Goal: Task Accomplishment & Management: Use online tool/utility

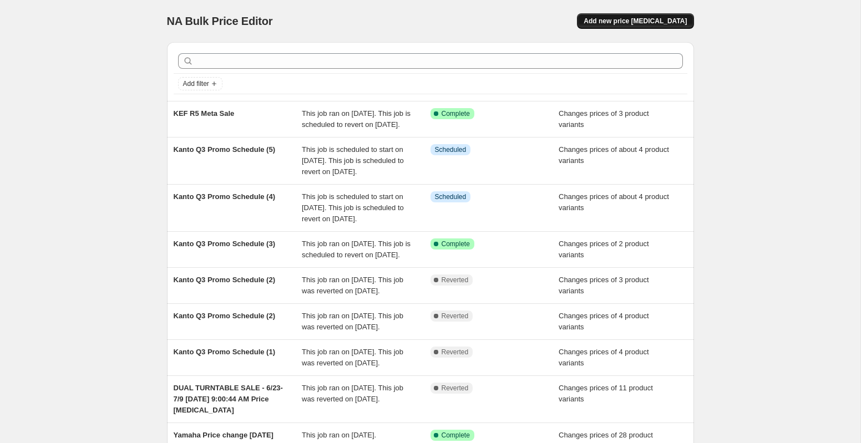
click at [663, 13] on button "Add new price [MEDICAL_DATA]" at bounding box center [635, 21] width 116 height 16
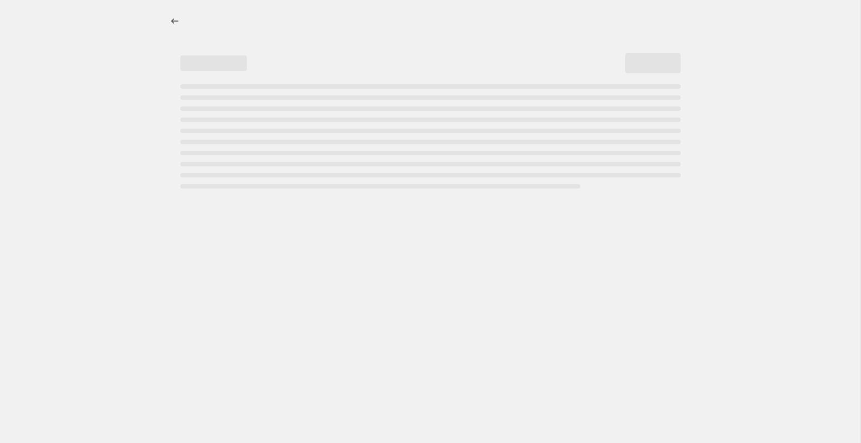
select select "percentage"
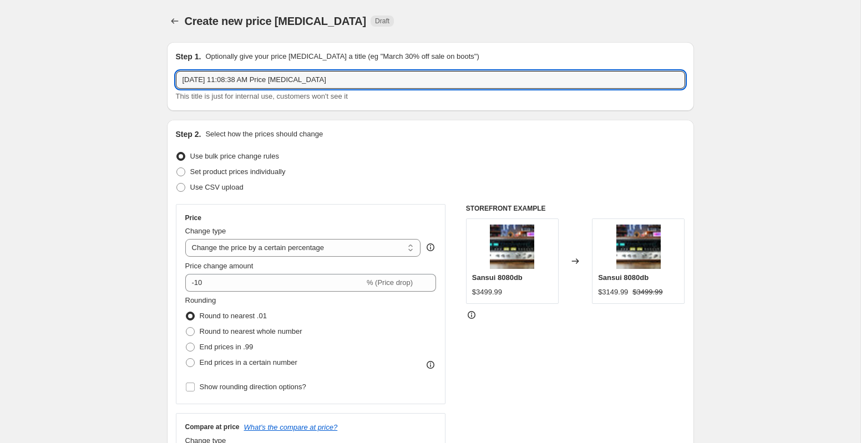
drag, startPoint x: 351, startPoint y: 80, endPoint x: 172, endPoint y: 62, distance: 180.0
click at [172, 62] on div "Step 1. Optionally give your price [MEDICAL_DATA] a title (eg "March 30% off sa…" at bounding box center [430, 76] width 527 height 69
type input "Ortofon Price Change [DATE]"
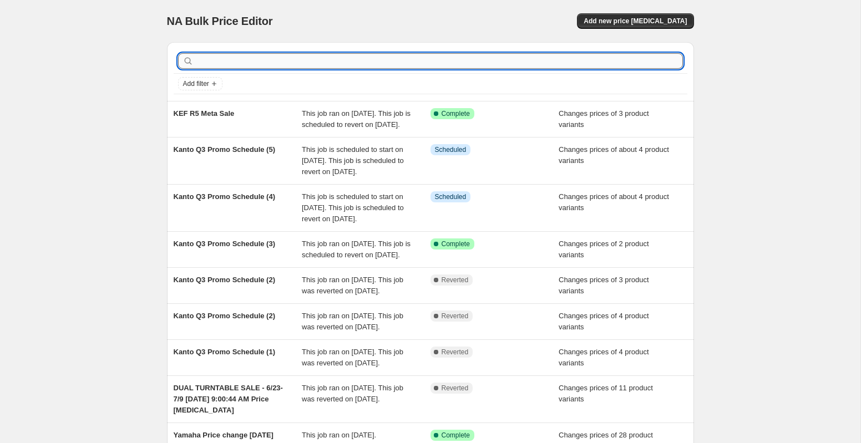
click at [234, 61] on input "text" at bounding box center [439, 61] width 487 height 16
type input "Orti"
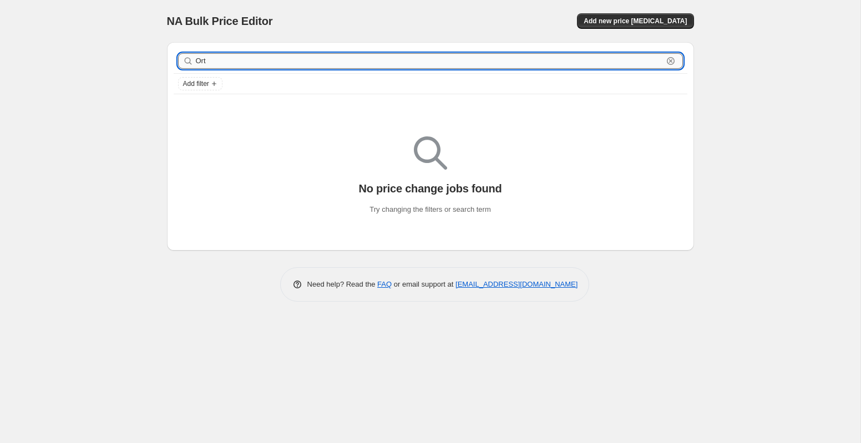
click at [226, 61] on input "Ort" at bounding box center [429, 61] width 467 height 16
type input "Orto"
click at [225, 61] on input "Orto" at bounding box center [429, 61] width 467 height 16
type input "O"
click at [154, 68] on div "NA Bulk Price Editor. This page is ready NA Bulk Price Editor Add new price [ME…" at bounding box center [431, 159] width 554 height 318
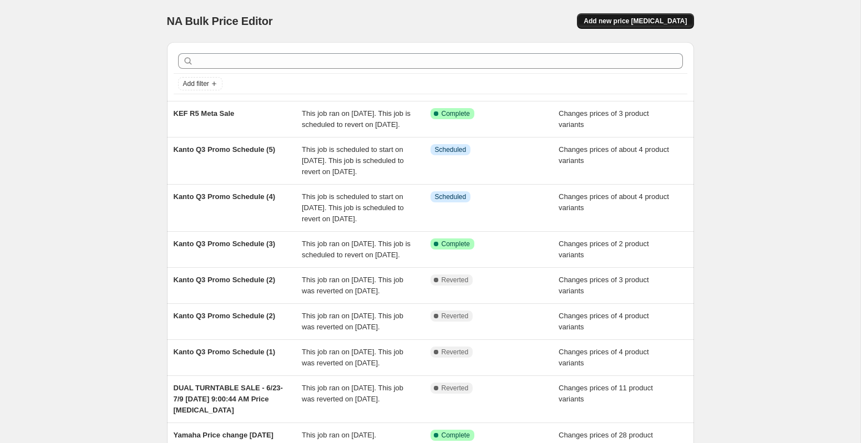
click at [628, 19] on span "Add new price [MEDICAL_DATA]" at bounding box center [634, 21] width 103 height 9
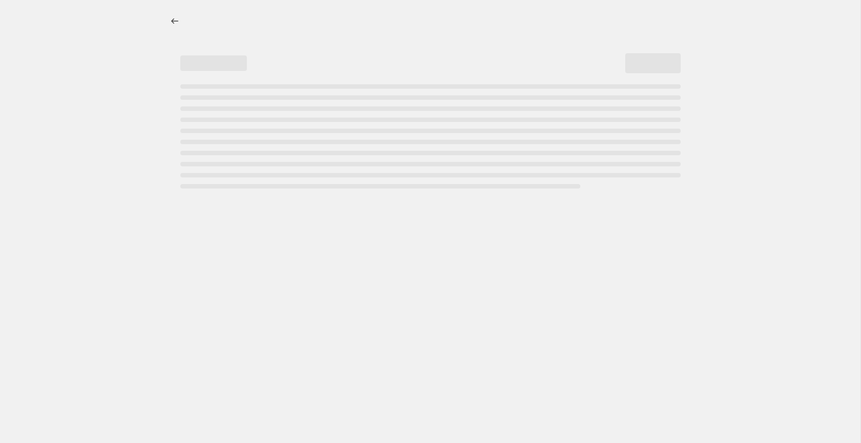
select select "percentage"
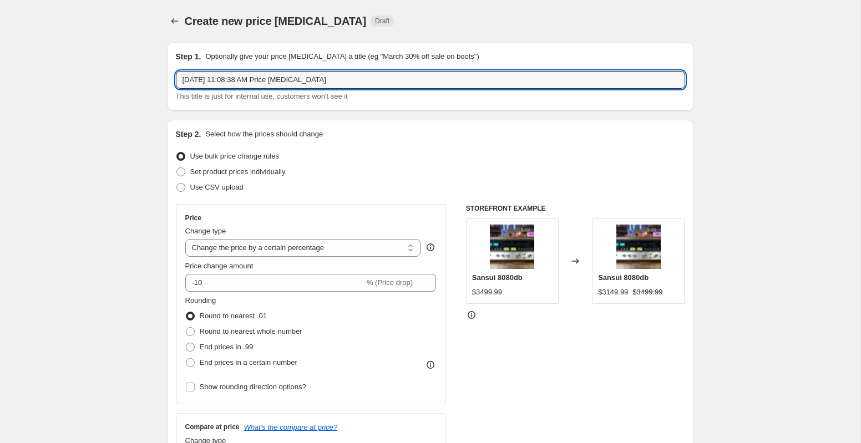
drag, startPoint x: 382, startPoint y: 78, endPoint x: 167, endPoint y: 44, distance: 217.3
click at [167, 44] on div "Step 1. Optionally give your price [MEDICAL_DATA] a title (eg "March 30% off sa…" at bounding box center [430, 76] width 527 height 69
type input "Ortofon Price Change"
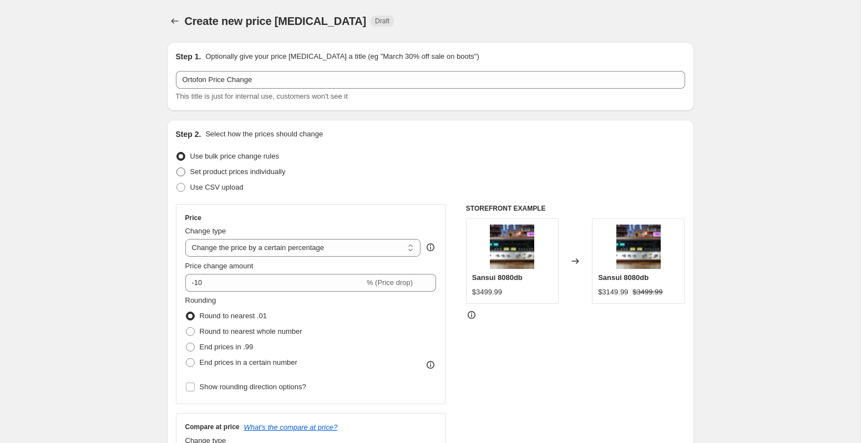
click at [186, 174] on label "Set product prices individually" at bounding box center [231, 172] width 110 height 16
click at [177, 168] on input "Set product prices individually" at bounding box center [176, 168] width 1 height 1
radio input "true"
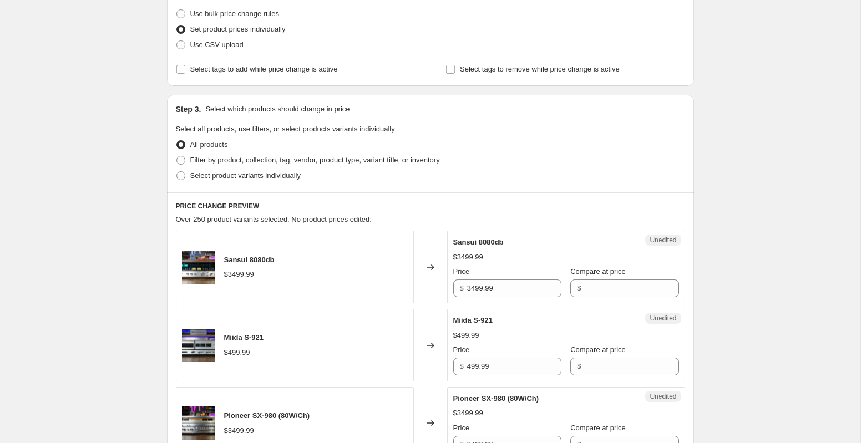
scroll to position [190, 0]
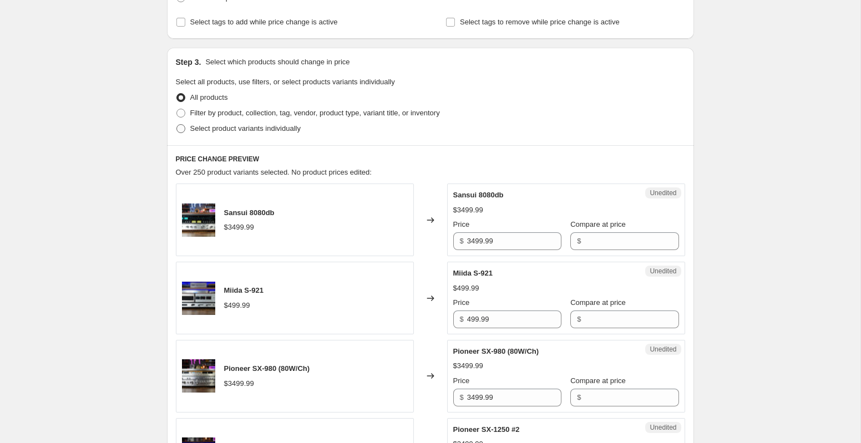
click at [182, 130] on span at bounding box center [180, 128] width 9 height 9
click at [177, 125] on input "Select product variants individually" at bounding box center [176, 124] width 1 height 1
radio input "true"
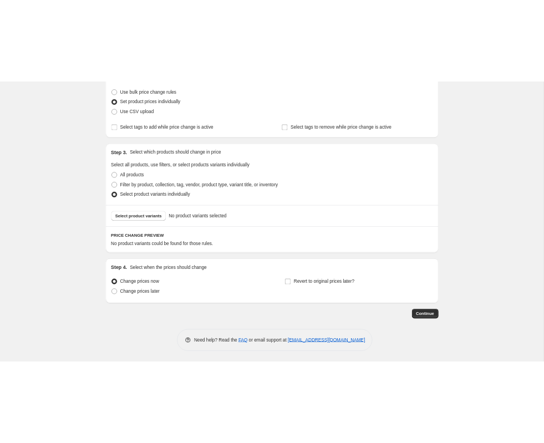
scroll to position [139, 0]
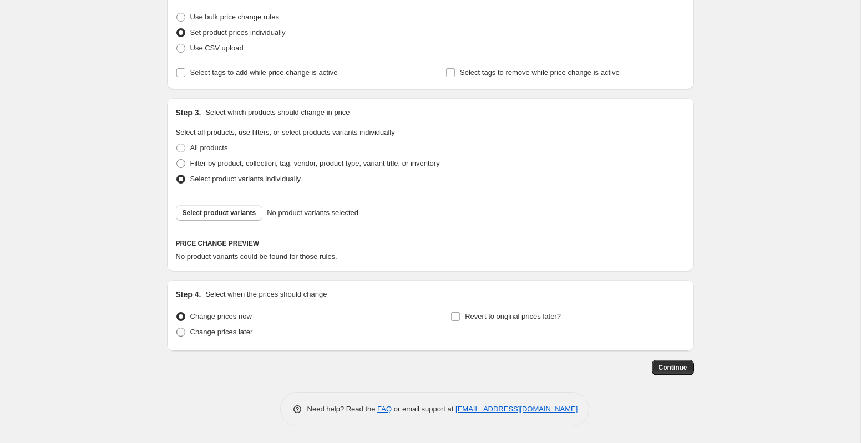
click at [181, 331] on span at bounding box center [180, 332] width 9 height 9
click at [177, 328] on input "Change prices later" at bounding box center [176, 328] width 1 height 1
radio input "true"
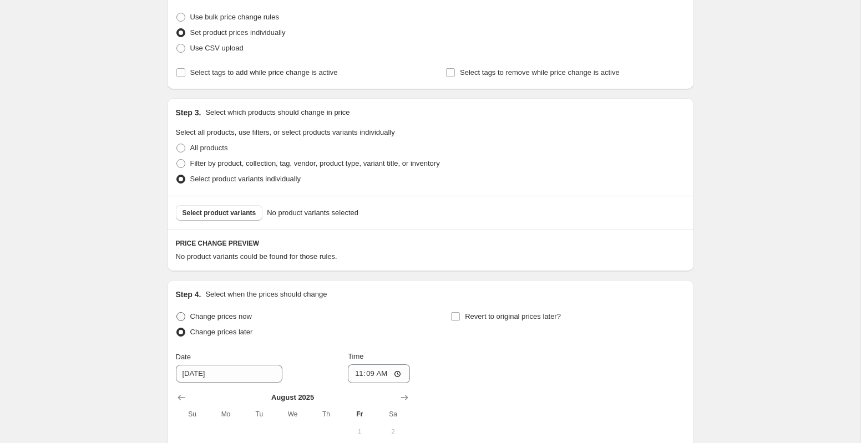
click at [180, 313] on span at bounding box center [180, 316] width 9 height 9
click at [177, 313] on input "Change prices now" at bounding box center [176, 312] width 1 height 1
radio input "true"
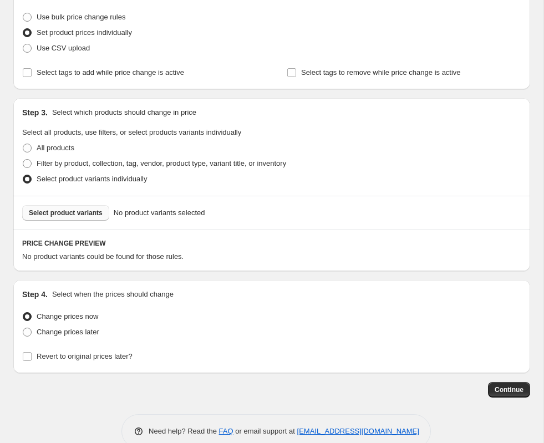
click at [80, 216] on span "Select product variants" at bounding box center [66, 213] width 74 height 9
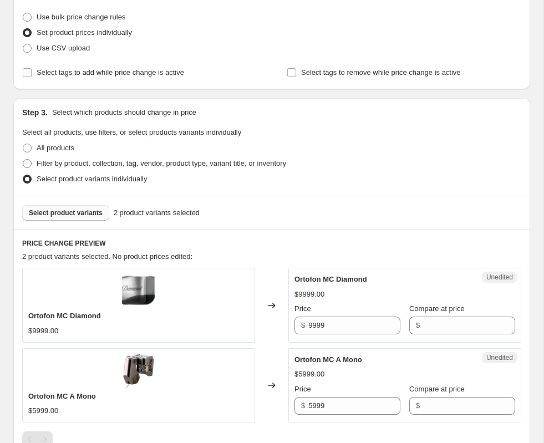
click at [90, 212] on span "Select product variants" at bounding box center [66, 213] width 74 height 9
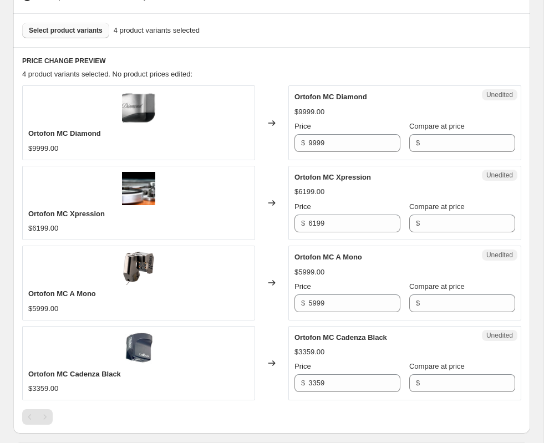
scroll to position [323, 0]
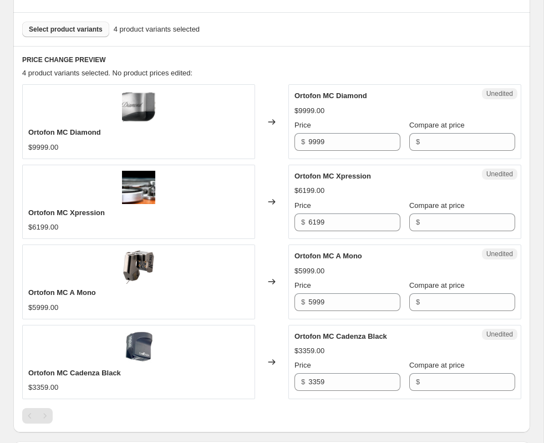
click at [84, 28] on span "Select product variants" at bounding box center [66, 29] width 74 height 9
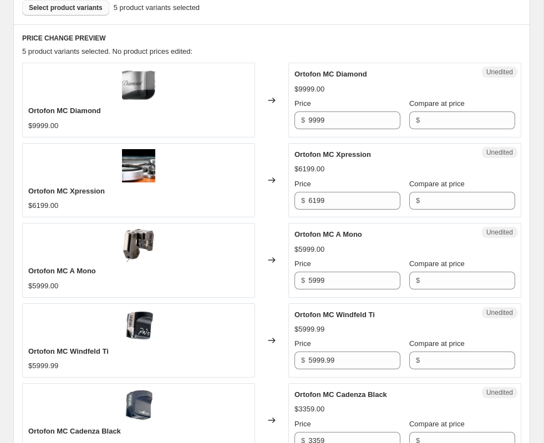
scroll to position [276, 0]
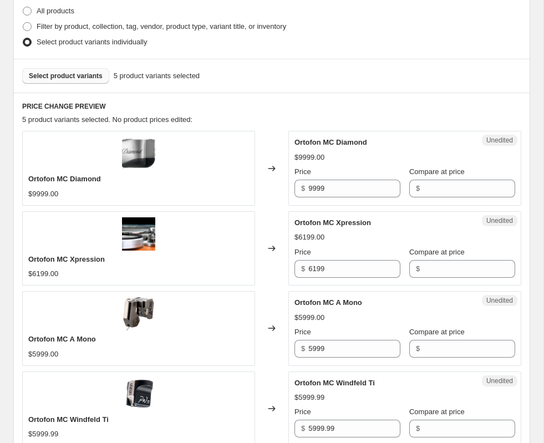
click at [95, 77] on span "Select product variants" at bounding box center [66, 76] width 74 height 9
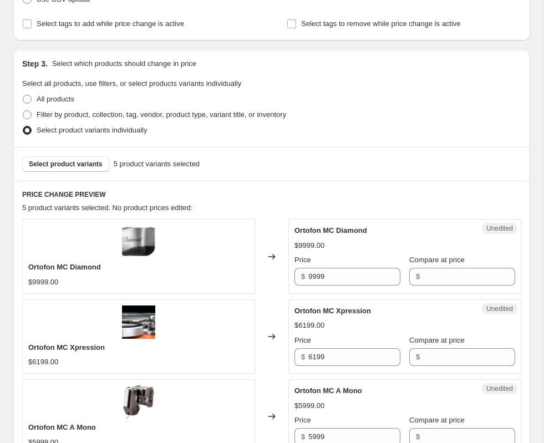
scroll to position [180, 0]
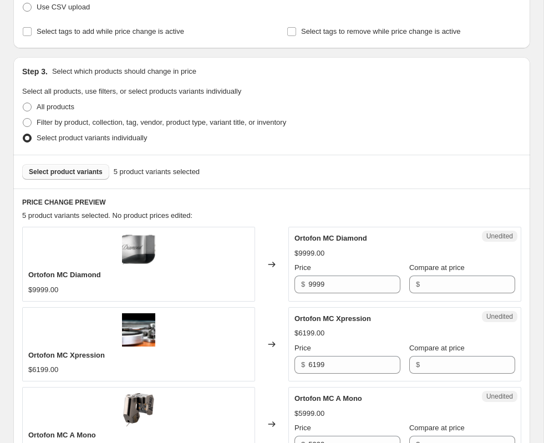
click at [101, 169] on span "Select product variants" at bounding box center [66, 172] width 74 height 9
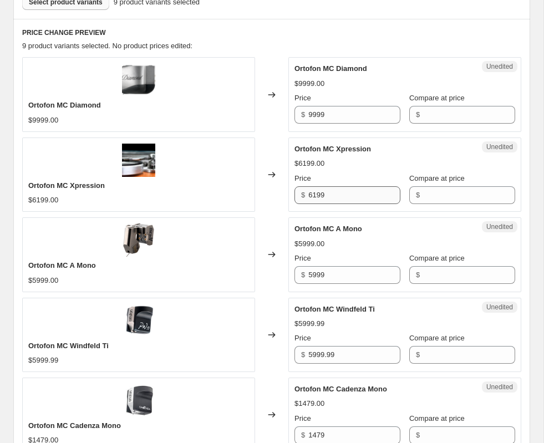
scroll to position [344, 0]
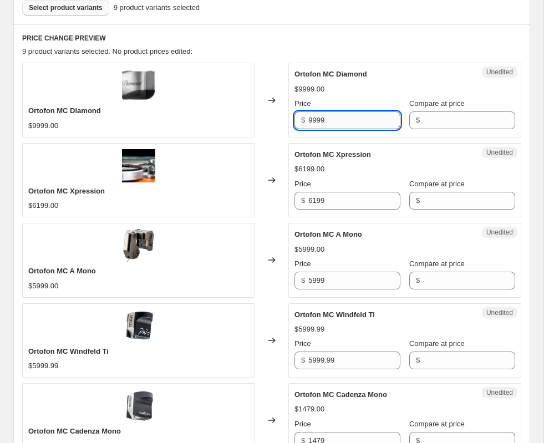
click at [364, 121] on input "9999" at bounding box center [354, 120] width 92 height 18
type input "9"
click at [356, 205] on input "6199" at bounding box center [354, 201] width 92 height 18
click at [349, 119] on input "9999" at bounding box center [354, 120] width 92 height 18
type input "9"
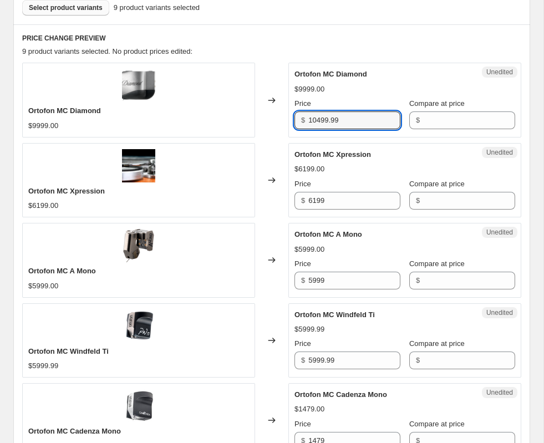
type input "10499.99"
click at [392, 64] on div "Unedited Ortofon MC Diamond $9999.00 Price $ 10499.99 Compare at price $" at bounding box center [404, 100] width 233 height 74
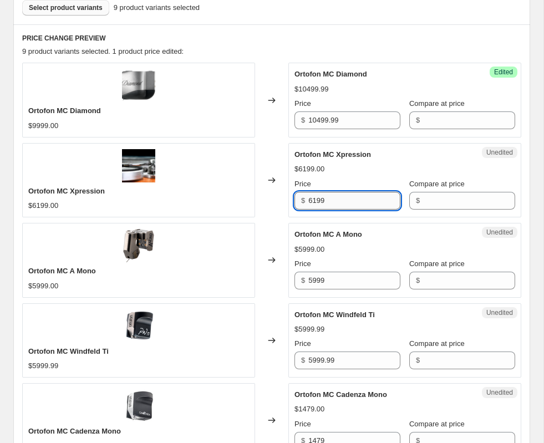
click at [354, 202] on input "6199" at bounding box center [354, 201] width 92 height 18
type input "6499.99"
click at [454, 148] on div "Success Edited Ortofon MC Xpression $6499.99 Price $ 6499.99 Compare at price $" at bounding box center [404, 180] width 233 height 74
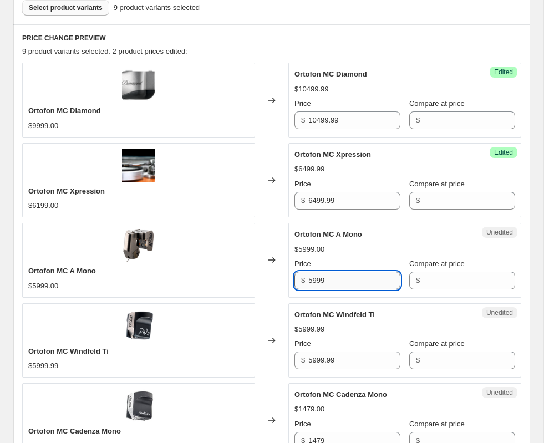
click at [338, 279] on input "5999" at bounding box center [354, 281] width 92 height 18
type input "5"
type input "6049.99"
click at [418, 219] on div "Ortofon MC Diamond $9999.00 Changed to Success Edited Ortofon MC Diamond $10499…" at bounding box center [271, 420] width 499 height 715
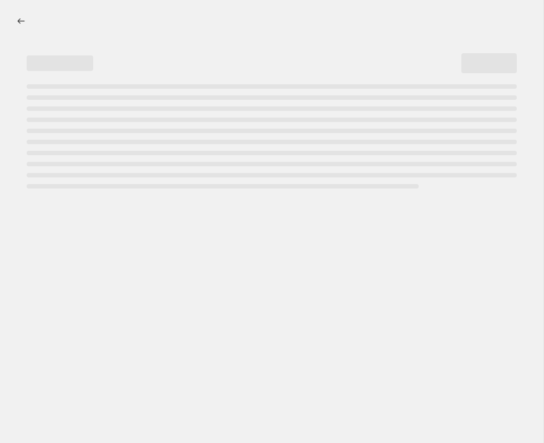
select select "percentage"
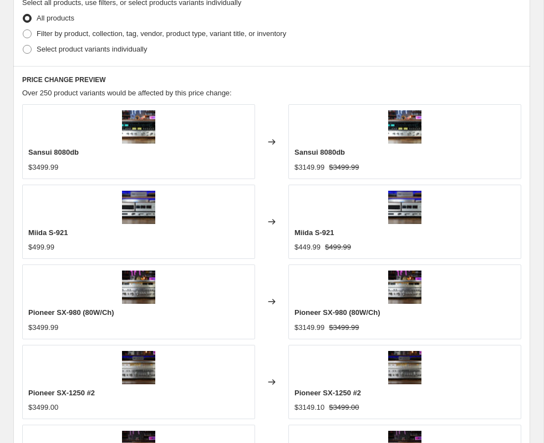
scroll to position [669, 0]
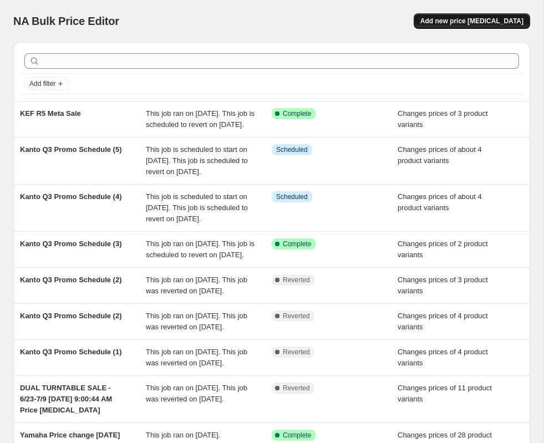
click at [473, 19] on span "Add new price [MEDICAL_DATA]" at bounding box center [471, 21] width 103 height 9
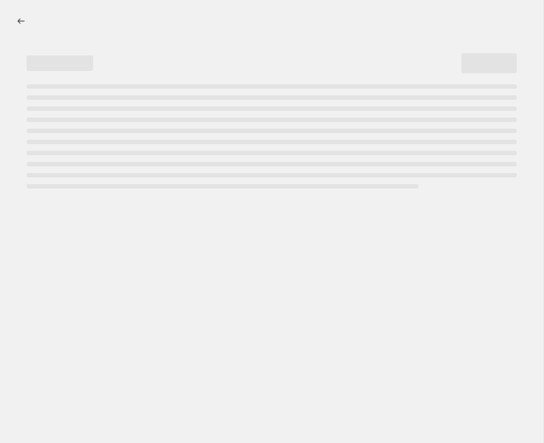
select select "percentage"
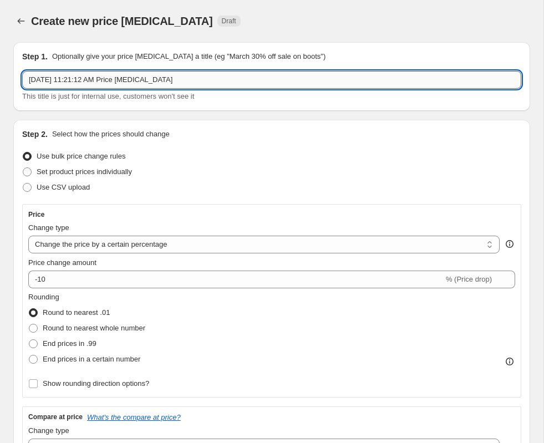
click at [130, 84] on input "Aug 15, 2025, 11:21:12 AM Price change job" at bounding box center [271, 80] width 499 height 18
drag, startPoint x: 175, startPoint y: 85, endPoint x: -18, endPoint y: 63, distance: 194.2
click at [0, 63] on html "Home Settings Plans Skip to content Create new price change job. This page is r…" at bounding box center [272, 221] width 544 height 443
type input "Ortofon Price Change [DATE]"
click at [135, 84] on input "Ortofon Price Change [DATE]" at bounding box center [271, 80] width 499 height 18
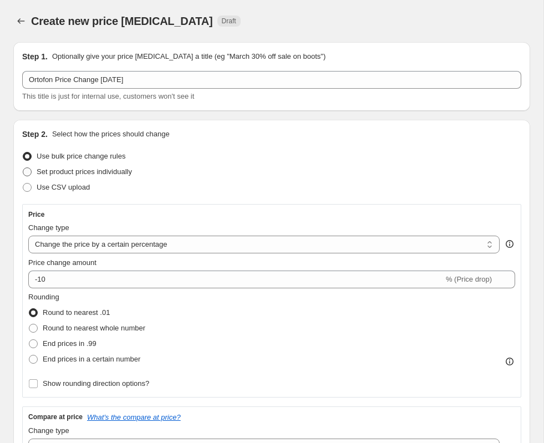
click at [38, 174] on span "Set product prices individually" at bounding box center [84, 172] width 95 height 8
click at [23, 168] on input "Set product prices individually" at bounding box center [23, 168] width 1 height 1
radio input "true"
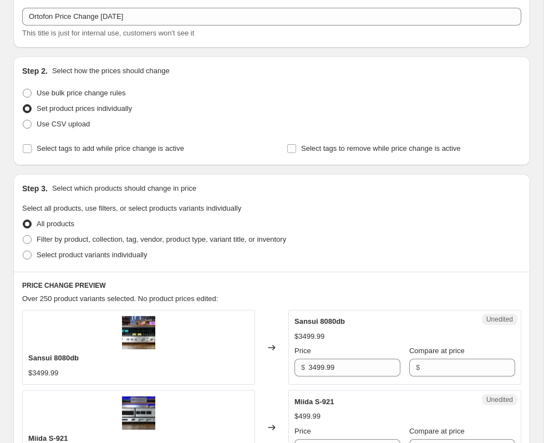
scroll to position [81, 0]
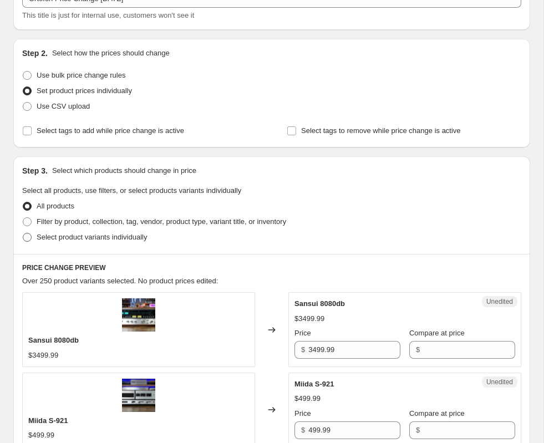
click at [29, 234] on span at bounding box center [27, 237] width 9 height 9
click at [23, 234] on input "Select product variants individually" at bounding box center [23, 233] width 1 height 1
radio input "true"
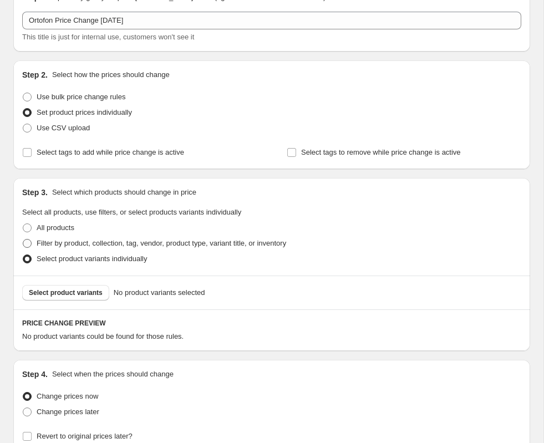
scroll to position [23, 0]
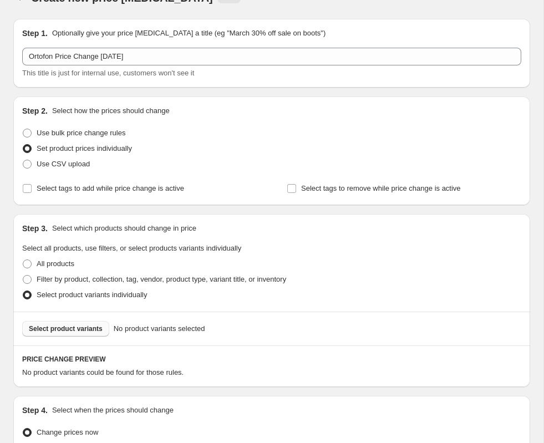
click at [68, 329] on span "Select product variants" at bounding box center [66, 328] width 74 height 9
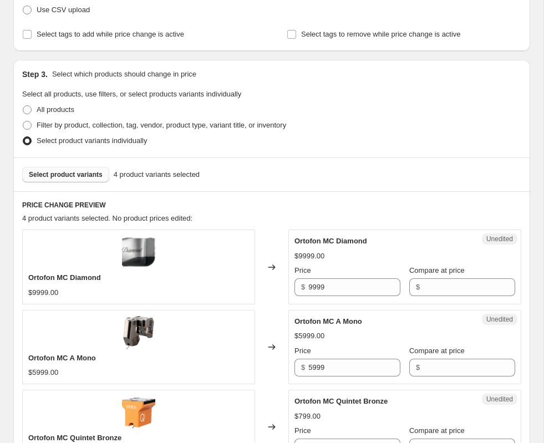
scroll to position [245, 0]
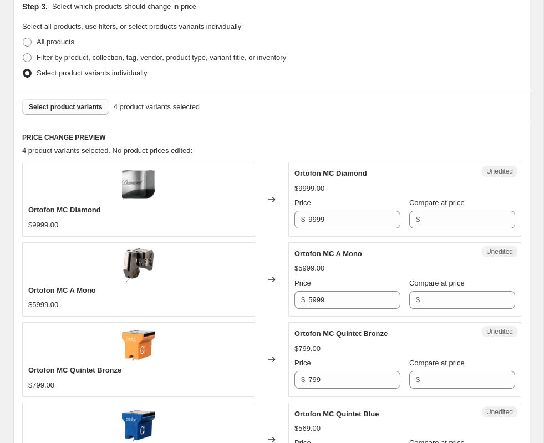
click at [79, 105] on span "Select product variants" at bounding box center [66, 107] width 74 height 9
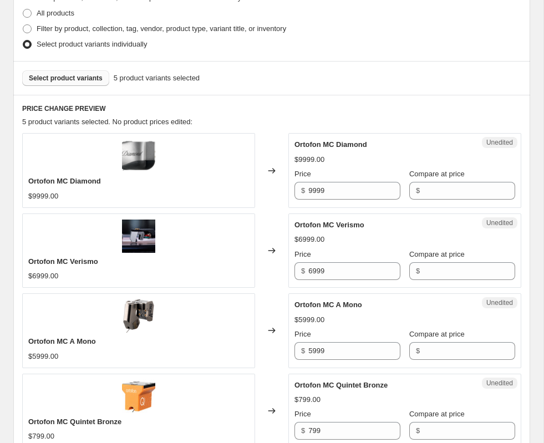
scroll to position [283, 0]
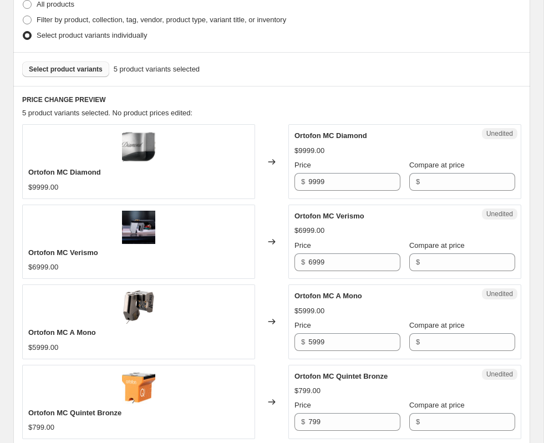
click at [99, 75] on button "Select product variants" at bounding box center [65, 70] width 87 height 16
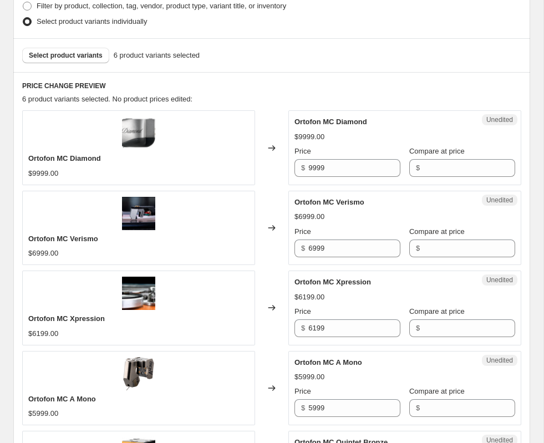
scroll to position [238, 0]
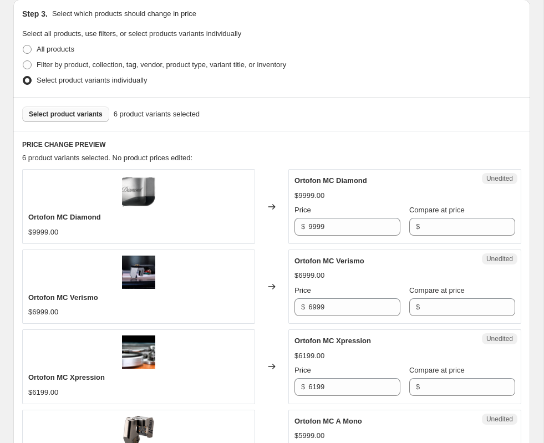
click at [88, 110] on button "Select product variants" at bounding box center [65, 114] width 87 height 16
click at [88, 119] on button "Select product variants" at bounding box center [65, 114] width 87 height 16
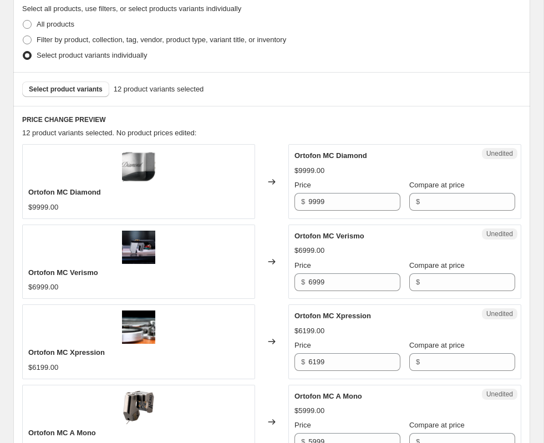
scroll to position [264, 0]
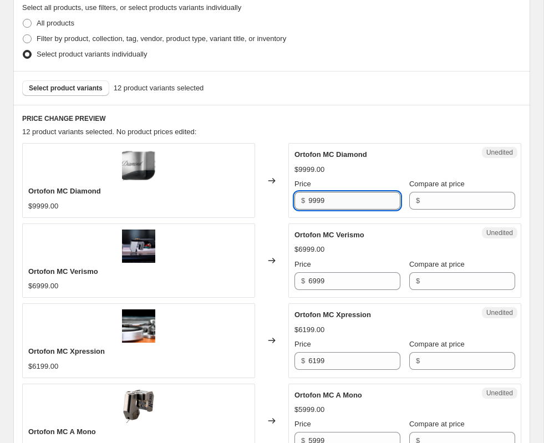
click at [359, 195] on input "9999" at bounding box center [354, 201] width 92 height 18
type input "9"
type input "10499.99"
click at [405, 177] on div "Ortofon MC Diamond $9999.00 Price $ 10499.99 Compare at price $" at bounding box center [405, 179] width 221 height 60
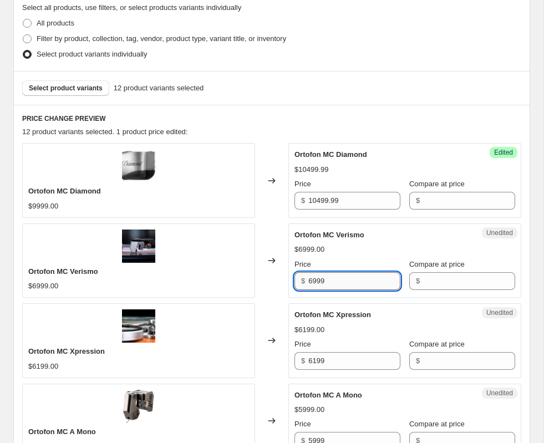
click at [351, 275] on input "6999" at bounding box center [354, 281] width 92 height 18
drag, startPoint x: 344, startPoint y: 278, endPoint x: 300, endPoint y: 275, distance: 44.5
click at [300, 275] on div "$ 6999" at bounding box center [348, 281] width 106 height 18
click at [388, 259] on div "Price" at bounding box center [348, 264] width 106 height 11
click at [368, 281] on input "6999" at bounding box center [354, 281] width 92 height 18
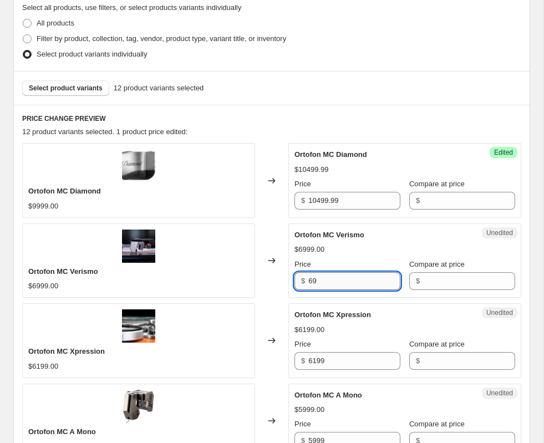
type input "6"
type input "7349.99"
click at [361, 261] on div "Price" at bounding box center [348, 264] width 106 height 11
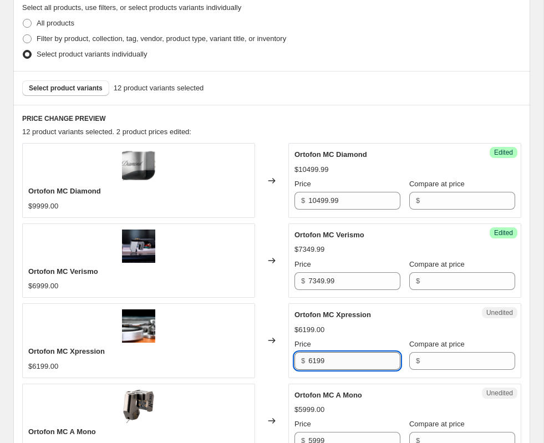
click at [352, 361] on input "6199" at bounding box center [354, 361] width 92 height 18
click at [349, 366] on input "64" at bounding box center [354, 361] width 92 height 18
click at [346, 358] on input "6499.99" at bounding box center [354, 361] width 92 height 18
type input "6499.99"
click at [363, 338] on div "Ortofon MC Xpression $6199.00 Price $ 6499.99 Compare at price $" at bounding box center [405, 339] width 221 height 60
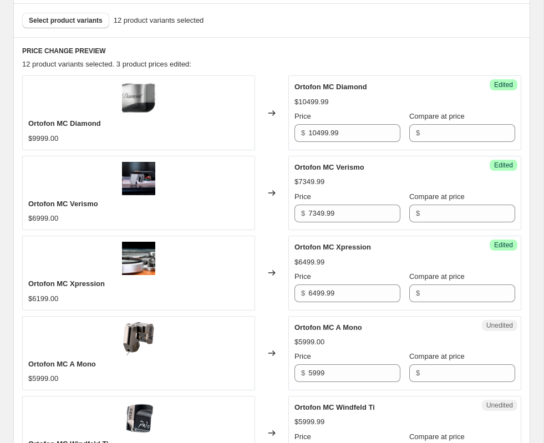
scroll to position [333, 0]
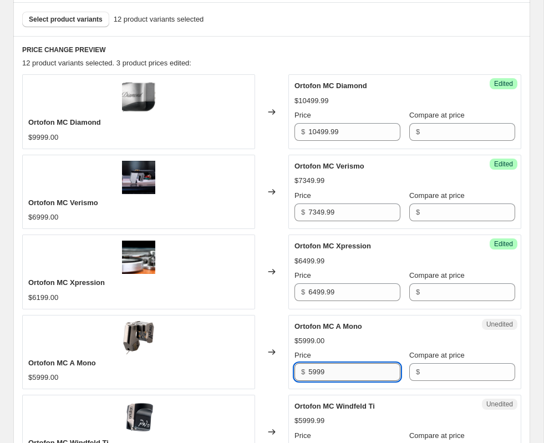
click at [341, 375] on input "5999" at bounding box center [354, 372] width 92 height 18
type input "5"
type input "6049.99"
click at [345, 340] on div "$5999.00" at bounding box center [405, 341] width 221 height 11
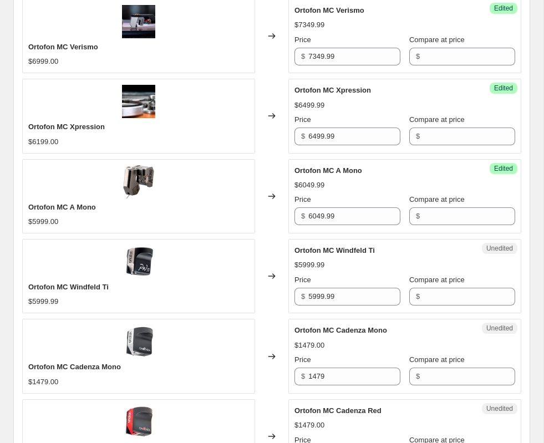
scroll to position [510, 0]
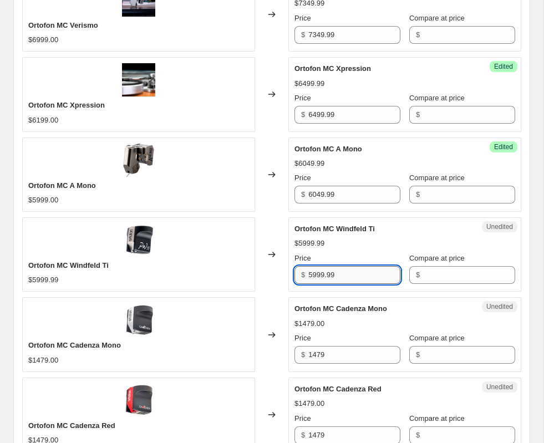
click at [362, 276] on input "5999.99" at bounding box center [354, 275] width 92 height 18
type input "5"
type input "6299.99"
click at [417, 242] on div "$5999.99" at bounding box center [405, 243] width 221 height 11
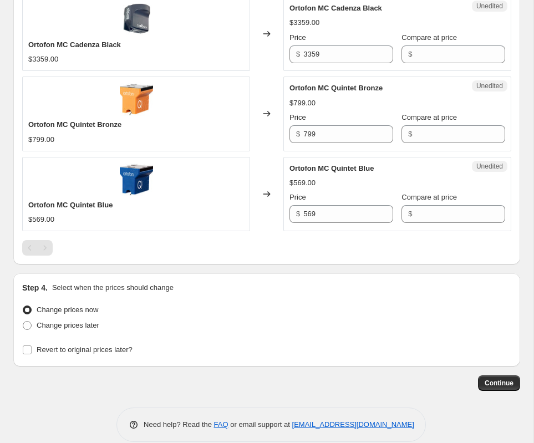
scroll to position [1147, 0]
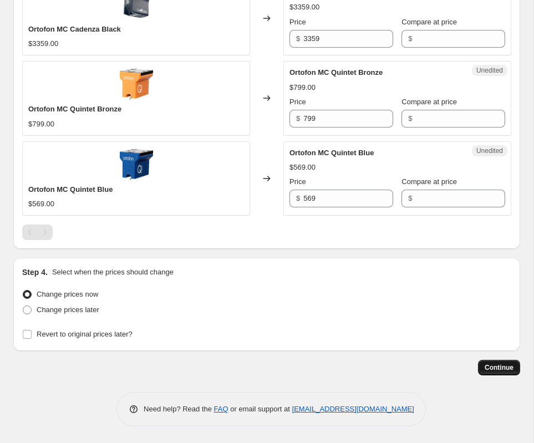
click at [494, 366] on span "Continue" at bounding box center [499, 367] width 29 height 9
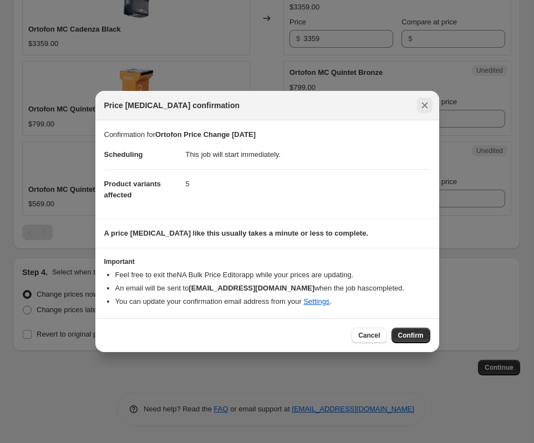
click at [424, 110] on icon "Close" at bounding box center [424, 105] width 11 height 11
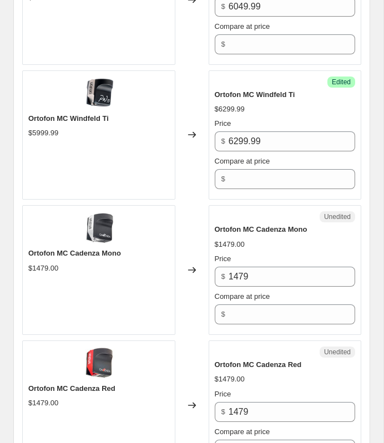
scroll to position [1005, 0]
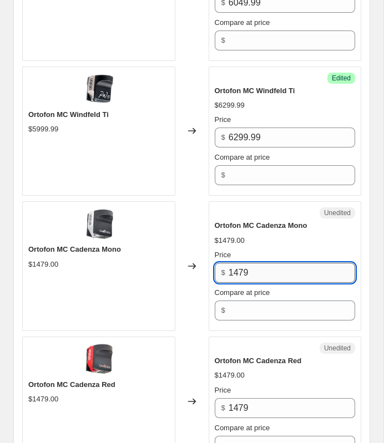
click at [268, 266] on input "1479" at bounding box center [292, 273] width 126 height 20
type input "1599.99"
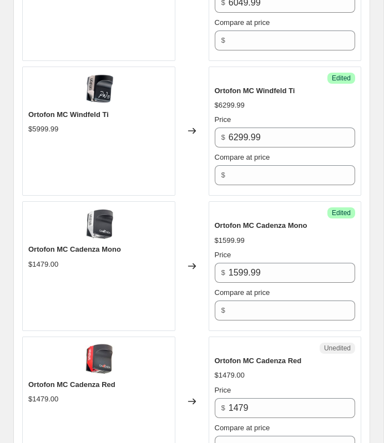
click at [282, 239] on div "$1599.99" at bounding box center [285, 240] width 141 height 11
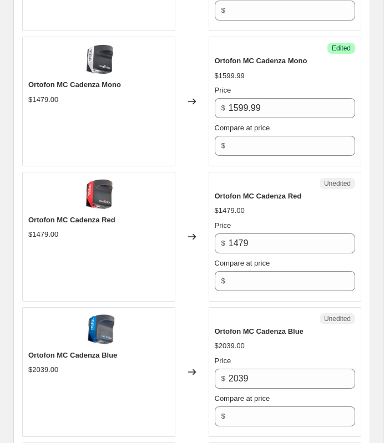
scroll to position [1175, 0]
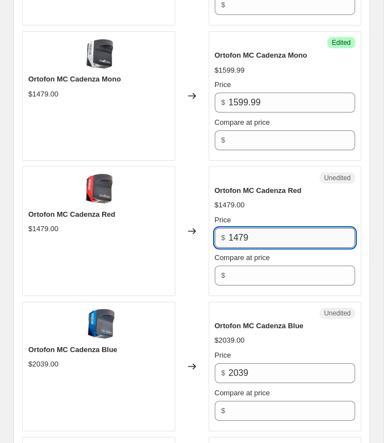
click at [275, 233] on input "1479" at bounding box center [292, 238] width 126 height 20
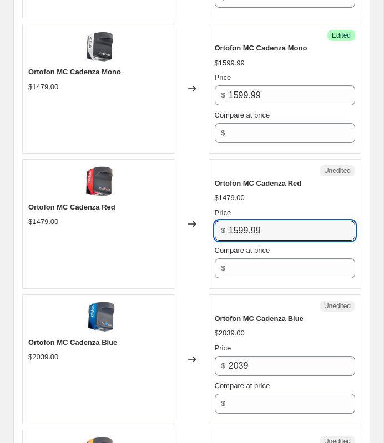
scroll to position [1187, 0]
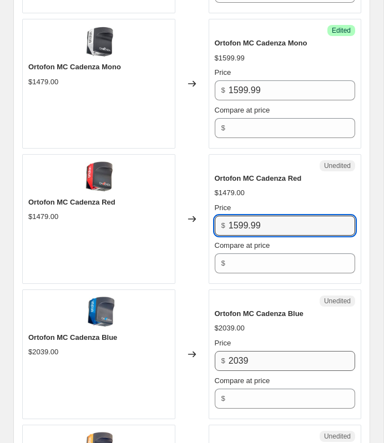
type input "1599.99"
click at [286, 358] on input "2039" at bounding box center [292, 361] width 126 height 20
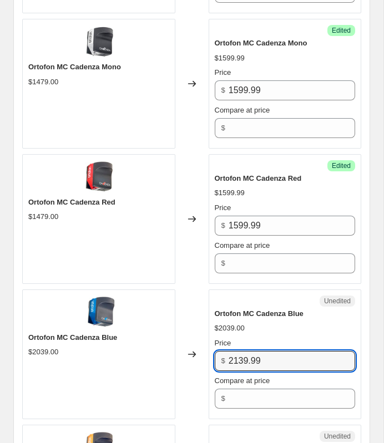
type input "2139.99"
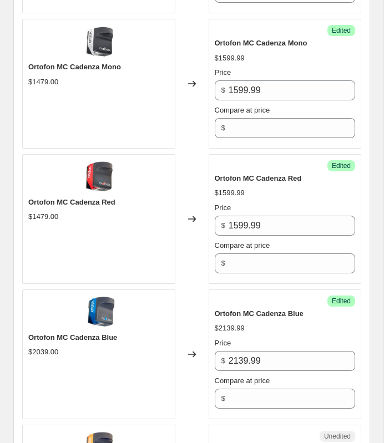
click at [199, 297] on div "Changed to" at bounding box center [191, 355] width 33 height 130
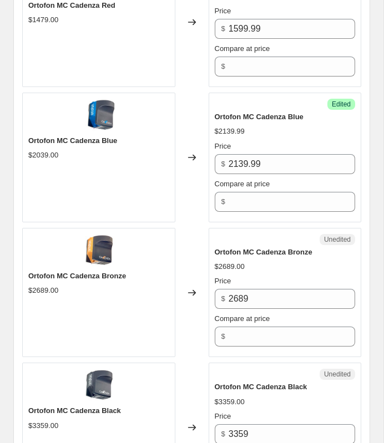
scroll to position [1385, 0]
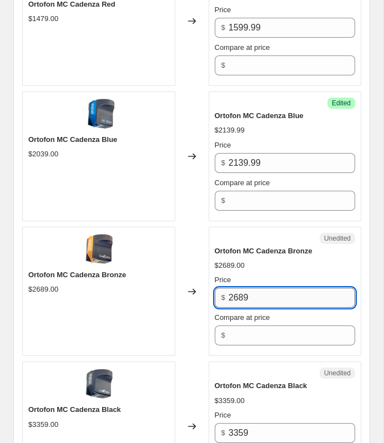
click at [270, 292] on input "2689" at bounding box center [292, 298] width 126 height 20
type input "2599.99"
click at [234, 374] on div "Unedited" at bounding box center [285, 373] width 141 height 11
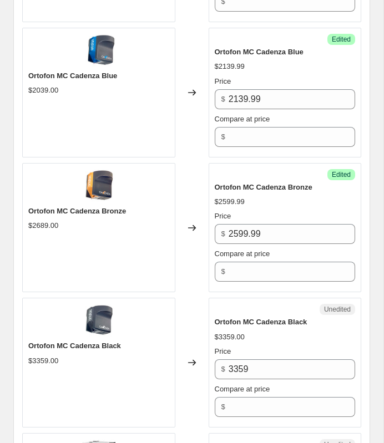
scroll to position [1451, 0]
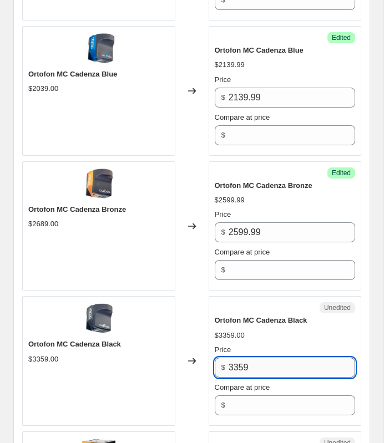
click at [276, 364] on input "3359" at bounding box center [292, 368] width 126 height 20
type input "3199.99"
click at [212, 329] on div "Unedited Ortofon MC Cadenza Black $3359.00 Price $ 3199.99 Compare at price $" at bounding box center [285, 361] width 153 height 130
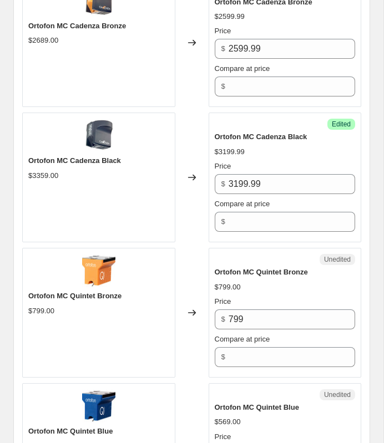
scroll to position [1649, 0]
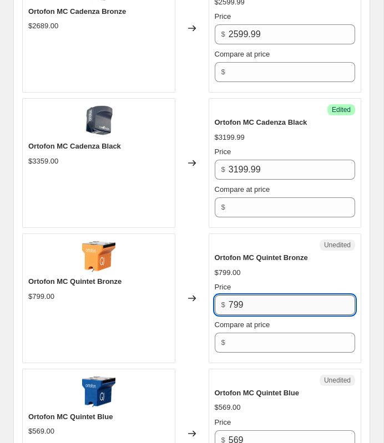
click at [287, 305] on input "799" at bounding box center [292, 305] width 126 height 20
type input "7"
click at [293, 295] on input "849.99" at bounding box center [292, 305] width 126 height 20
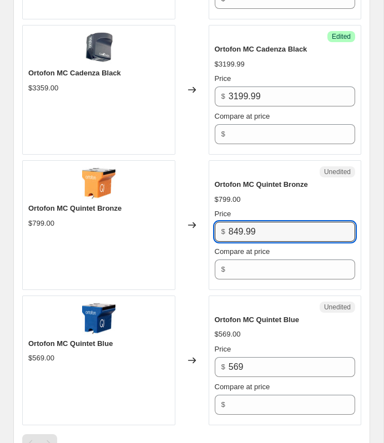
scroll to position [1760, 0]
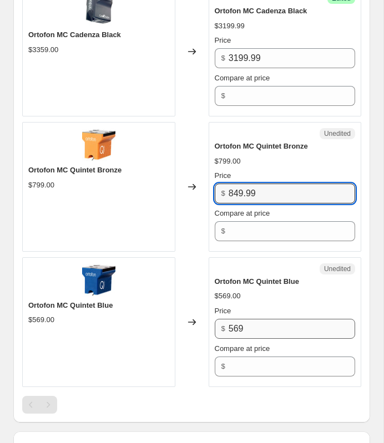
type input "849.99"
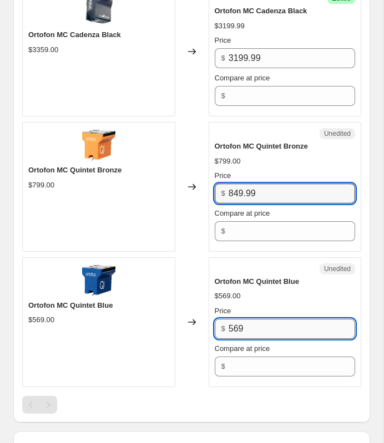
click at [275, 327] on input "569" at bounding box center [292, 329] width 126 height 20
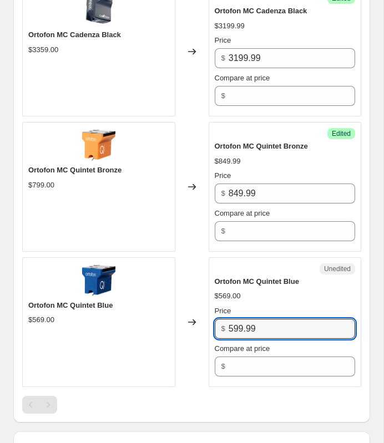
type input "599.99"
click at [301, 264] on div "Unedited" at bounding box center [285, 268] width 141 height 11
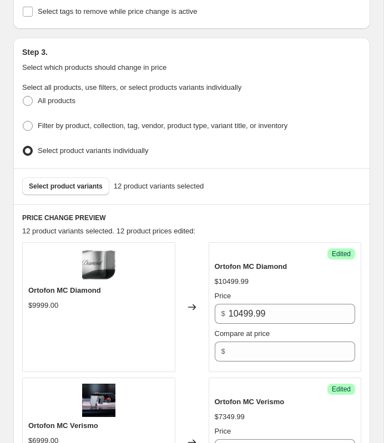
scroll to position [373, 0]
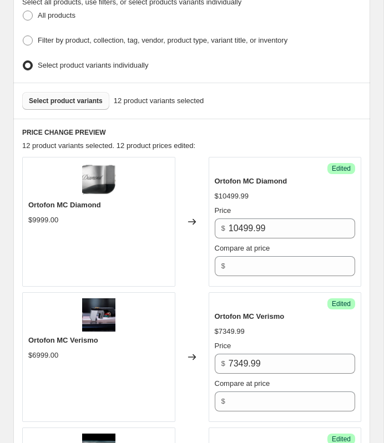
click at [81, 97] on span "Select product variants" at bounding box center [66, 101] width 74 height 9
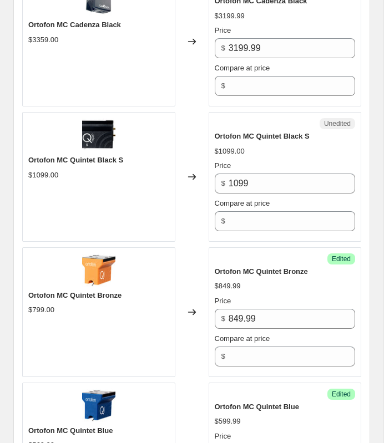
scroll to position [1720, 0]
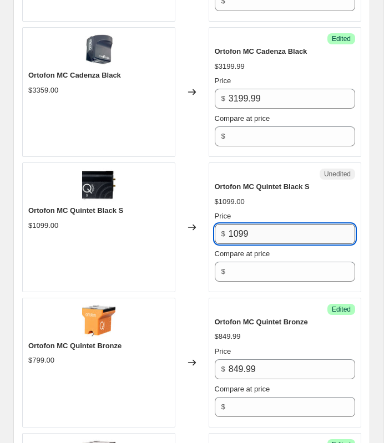
click at [283, 229] on input "1099" at bounding box center [292, 234] width 126 height 20
type input "1149.99"
click at [230, 172] on div "Unedited" at bounding box center [285, 174] width 141 height 11
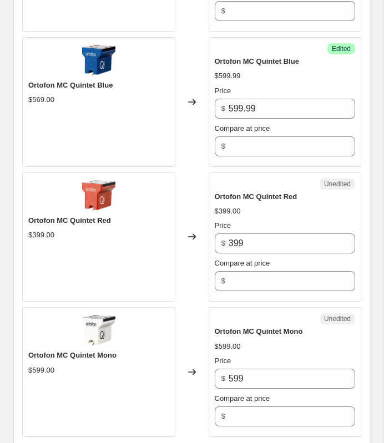
scroll to position [2154, 0]
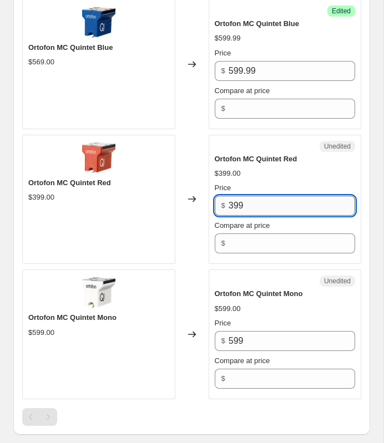
click at [269, 201] on input "399" at bounding box center [292, 206] width 126 height 20
type input "3"
type input "419"
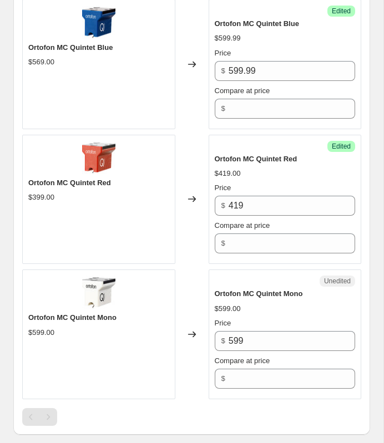
click at [262, 256] on div "Success Edited Ortofon MC Quintet Red $419.00 Price $ 419 Compare at price $" at bounding box center [285, 200] width 153 height 130
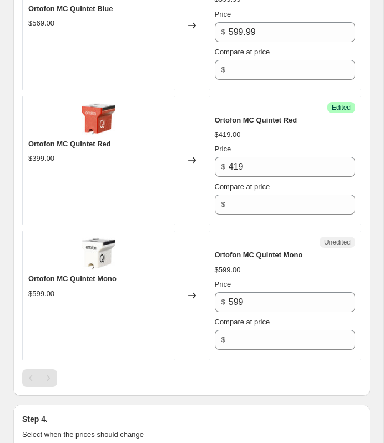
scroll to position [2236, 0]
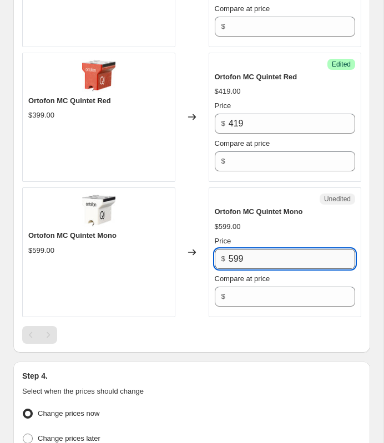
click at [262, 255] on input "599" at bounding box center [292, 259] width 126 height 20
type input "5"
type input "629.99"
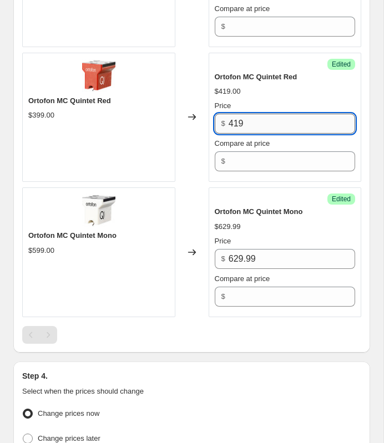
click at [270, 120] on input "419" at bounding box center [292, 124] width 126 height 20
type input "419.99"
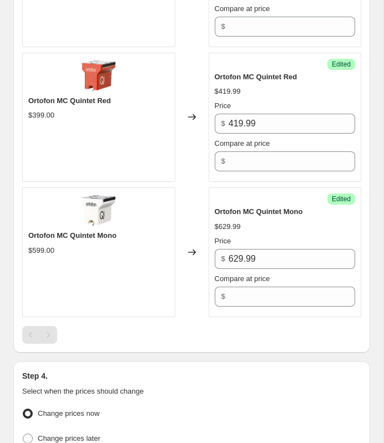
click at [240, 176] on div "Success Edited Ortofon MC Quintet Red $419.99 Price $ 419.99 Compare at price $" at bounding box center [285, 118] width 153 height 130
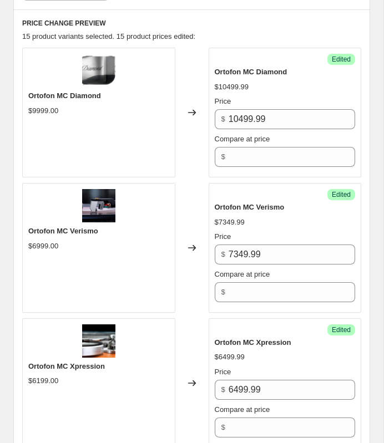
scroll to position [256, 0]
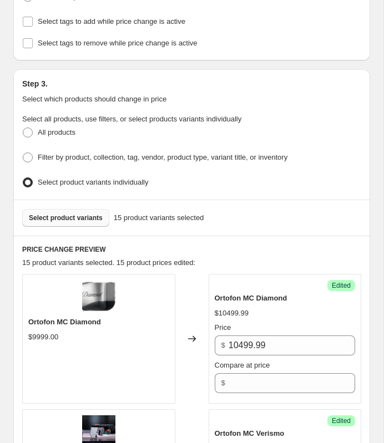
click at [85, 214] on span "Select product variants" at bounding box center [66, 218] width 74 height 9
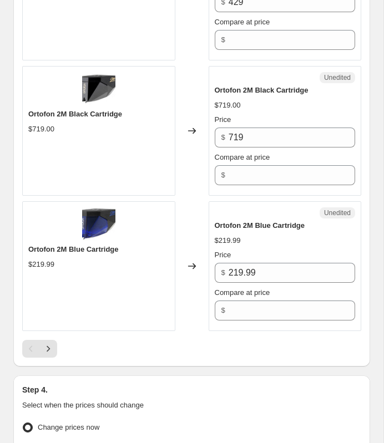
scroll to position [2896, 0]
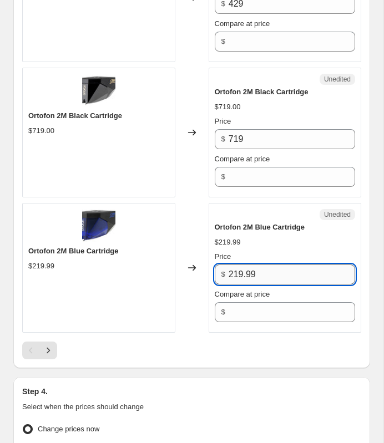
click at [288, 270] on input "219.99" at bounding box center [292, 275] width 126 height 20
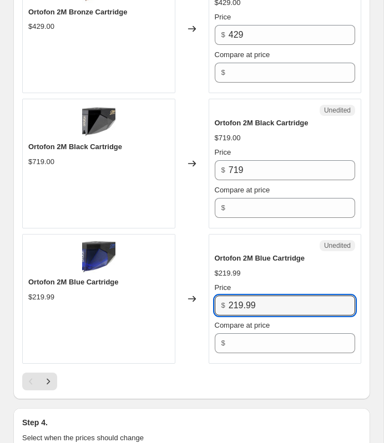
scroll to position [2861, 0]
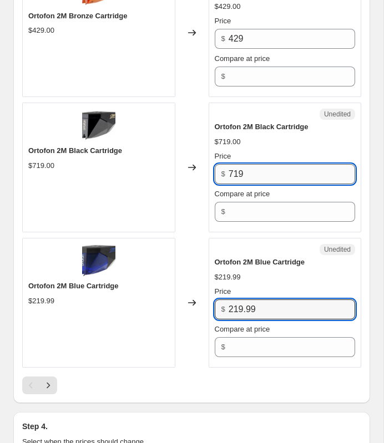
click at [304, 166] on input "719" at bounding box center [292, 174] width 126 height 20
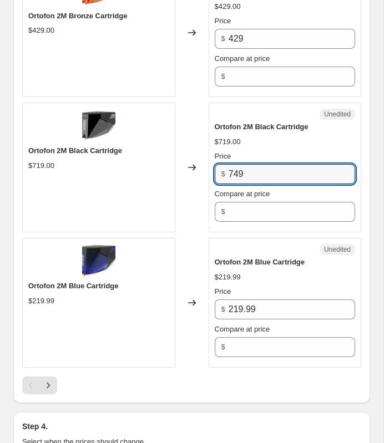
type input "749"
click at [290, 142] on div "$719.00" at bounding box center [285, 141] width 141 height 11
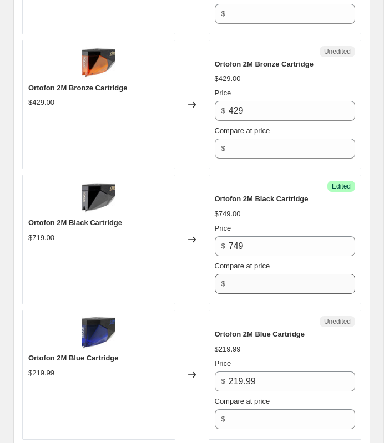
scroll to position [2785, 0]
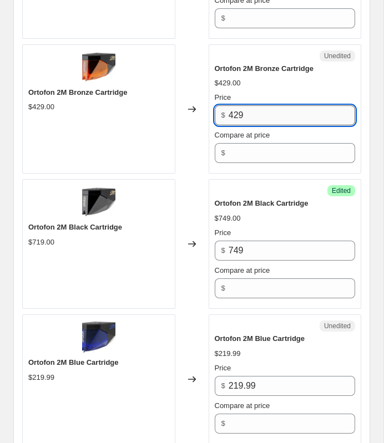
click at [287, 106] on input "429" at bounding box center [292, 115] width 126 height 20
type input "459.99"
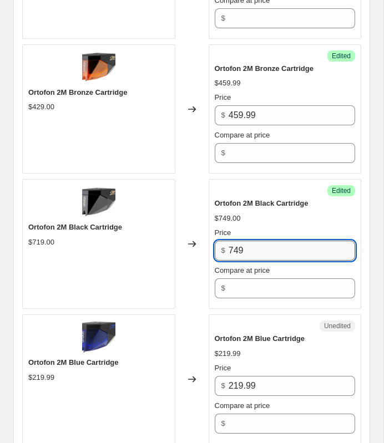
click at [285, 244] on input "749" at bounding box center [292, 251] width 126 height 20
type input "749.99"
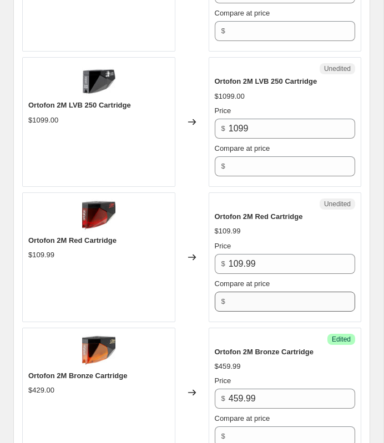
scroll to position [2432, 0]
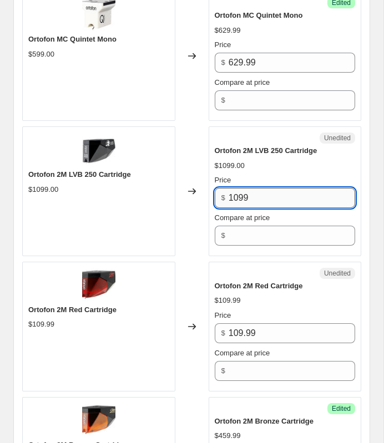
click at [276, 191] on input "1099" at bounding box center [292, 198] width 126 height 20
type input "1149.99"
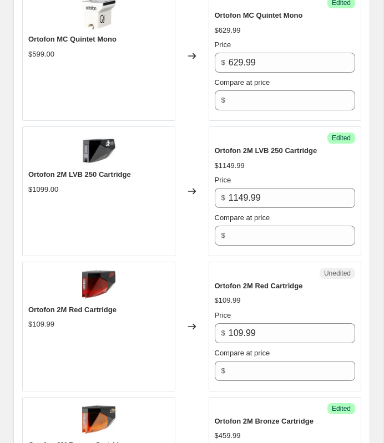
click at [258, 139] on div "Success Edited Ortofon 2M LVB 250 Cartridge $1149.99 Price $ 1149.99 Compare at…" at bounding box center [285, 191] width 153 height 130
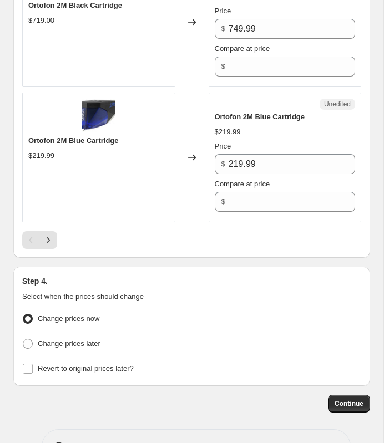
scroll to position [3008, 0]
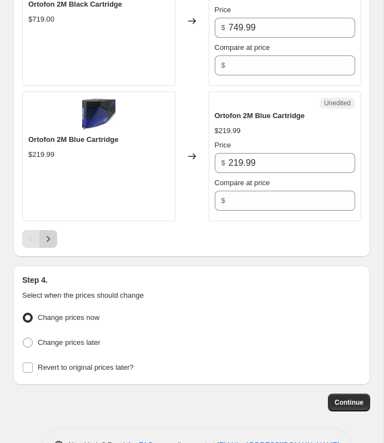
click at [52, 235] on icon "Next" at bounding box center [48, 239] width 11 height 11
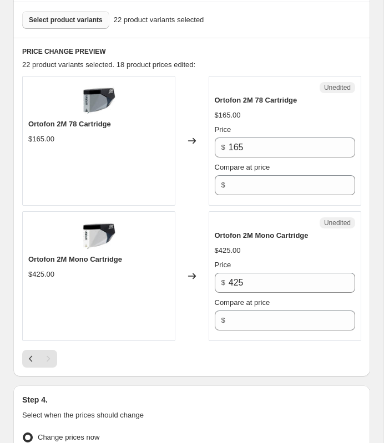
scroll to position [430, 0]
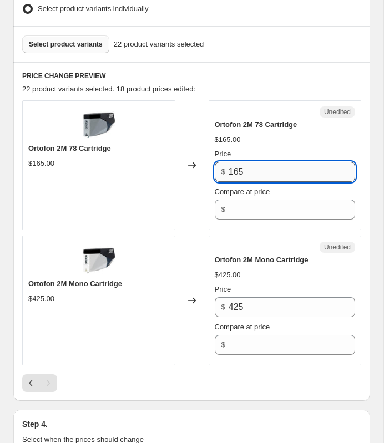
click at [287, 167] on input "165" at bounding box center [292, 172] width 126 height 20
type input "169.99"
click at [266, 256] on span "Ortofon 2M Mono Cartridge" at bounding box center [262, 260] width 94 height 8
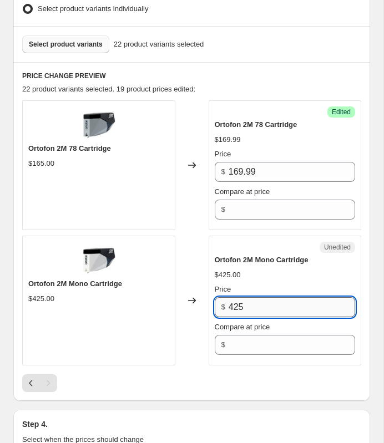
click at [262, 304] on input "425" at bounding box center [292, 307] width 126 height 20
type input "459.99"
click at [254, 247] on div "Unedited" at bounding box center [285, 247] width 141 height 11
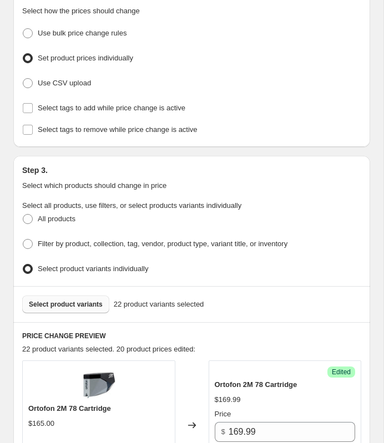
scroll to position [229, 0]
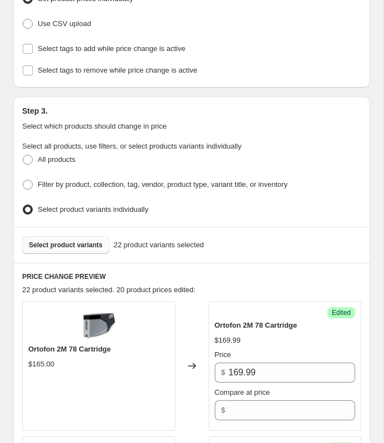
click at [79, 243] on span "Select product variants" at bounding box center [66, 245] width 74 height 9
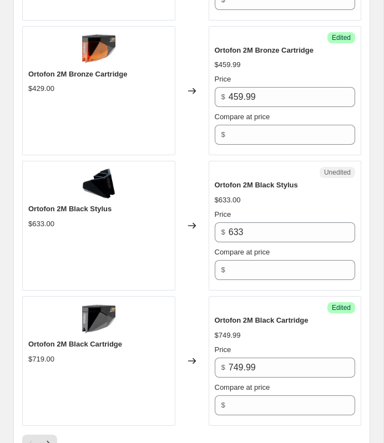
scroll to position [2816, 0]
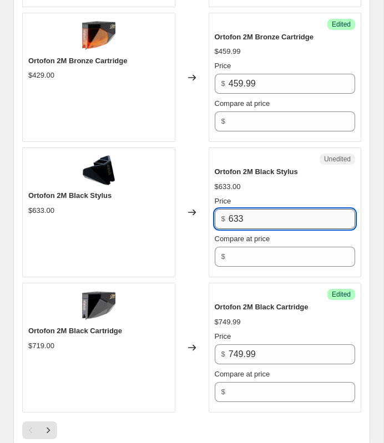
click at [251, 213] on input "633" at bounding box center [292, 219] width 126 height 20
type input "6"
type input "749.99"
click at [255, 172] on div "Ortofon 2M Black Stylus" at bounding box center [285, 171] width 141 height 11
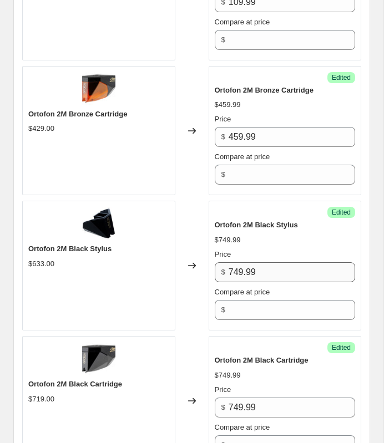
scroll to position [3038, 0]
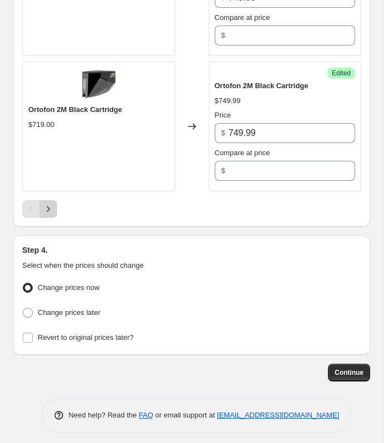
click at [46, 207] on icon "Next" at bounding box center [48, 209] width 11 height 11
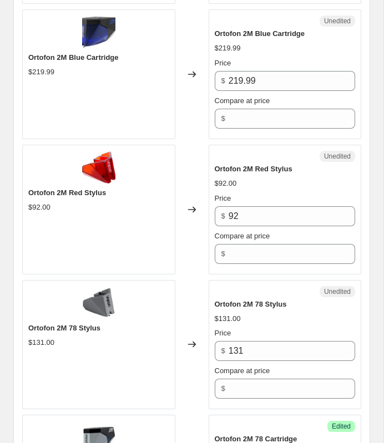
scroll to position [741, 0]
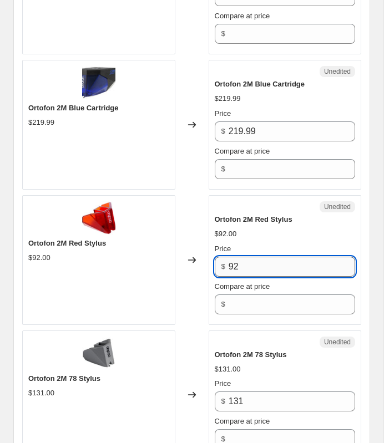
click at [258, 272] on input "92" at bounding box center [292, 267] width 126 height 20
type input "9"
type input "109.99"
click at [274, 219] on div "Ortofon 2M Red Stylus" at bounding box center [285, 219] width 141 height 11
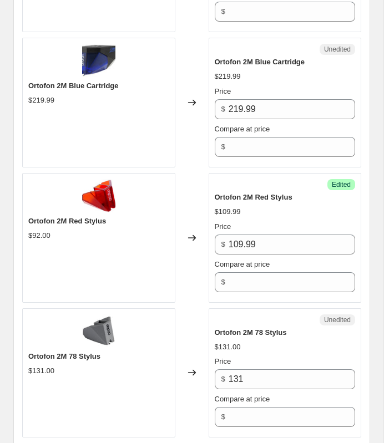
scroll to position [821, 0]
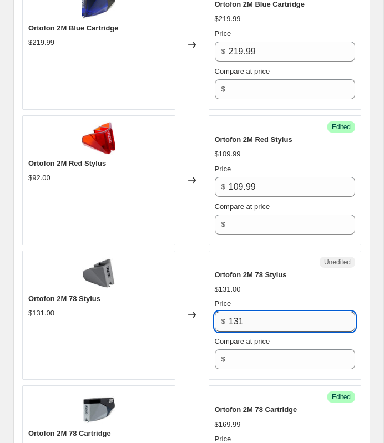
click at [258, 319] on input "131" at bounding box center [292, 322] width 126 height 20
type input "1"
type input "169.99"
click at [248, 288] on div "$131.00" at bounding box center [285, 289] width 141 height 11
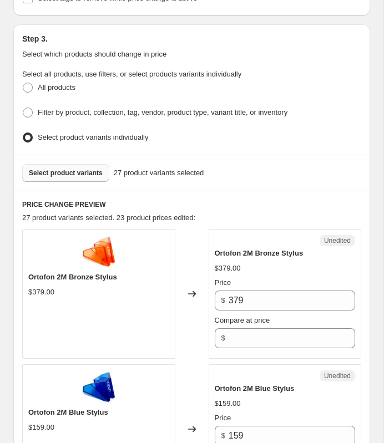
scroll to position [304, 0]
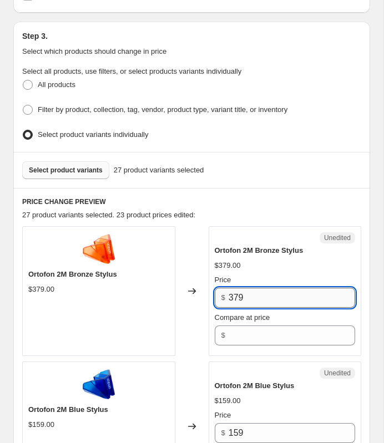
click at [253, 293] on input "379" at bounding box center [292, 298] width 126 height 20
type input "3"
type input "459.99"
click at [306, 251] on div "Ortofon 2M Bronze Stylus" at bounding box center [285, 250] width 141 height 11
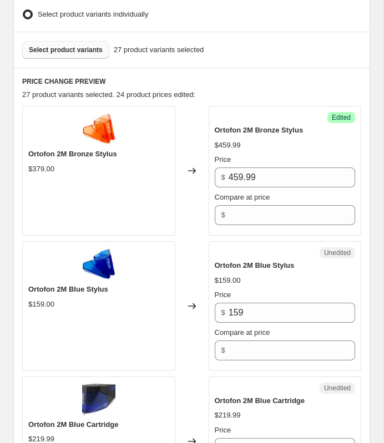
scroll to position [425, 0]
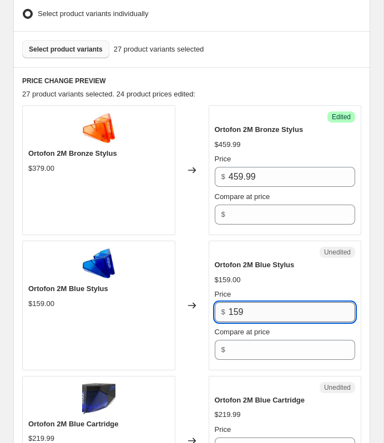
click at [273, 310] on input "159" at bounding box center [292, 312] width 126 height 20
type input "1"
type input "219.99"
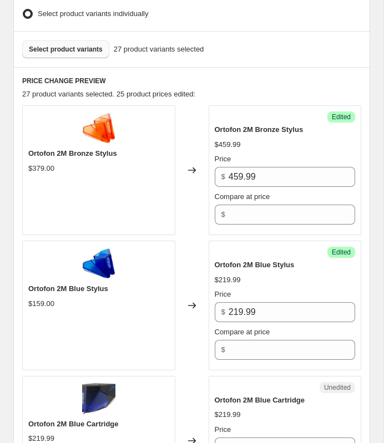
click at [196, 258] on div "Changed to" at bounding box center [191, 306] width 33 height 130
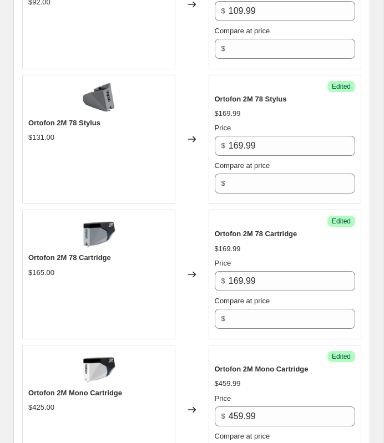
scroll to position [1274, 0]
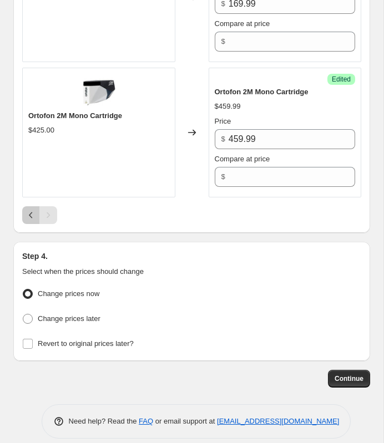
click at [31, 210] on icon "Previous" at bounding box center [31, 215] width 11 height 11
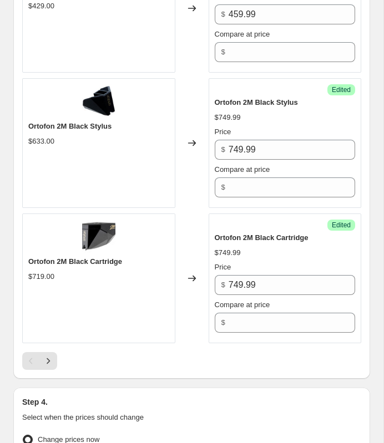
scroll to position [2887, 0]
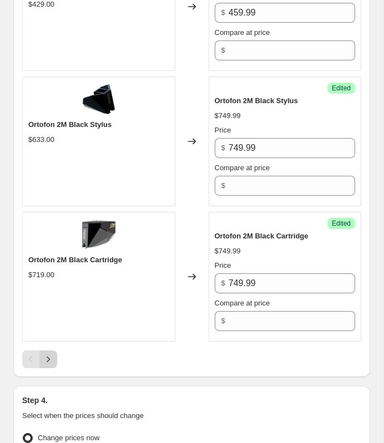
click at [48, 357] on icon "Next" at bounding box center [48, 360] width 3 height 6
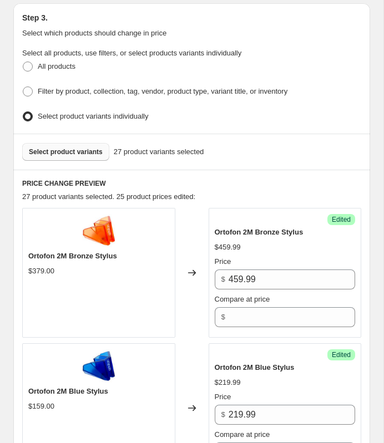
scroll to position [167, 0]
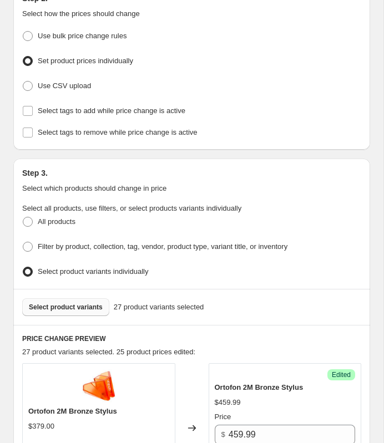
click at [76, 306] on span "Select product variants" at bounding box center [66, 307] width 74 height 9
click at [70, 306] on span "Select product variants" at bounding box center [66, 307] width 74 height 9
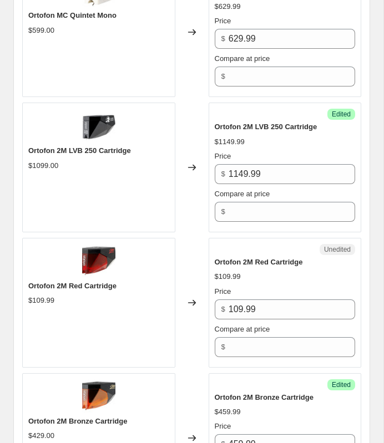
scroll to position [2528, 0]
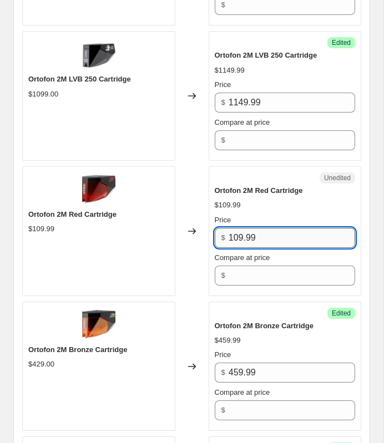
click at [276, 239] on input "109.99" at bounding box center [292, 238] width 126 height 20
type input "139.99"
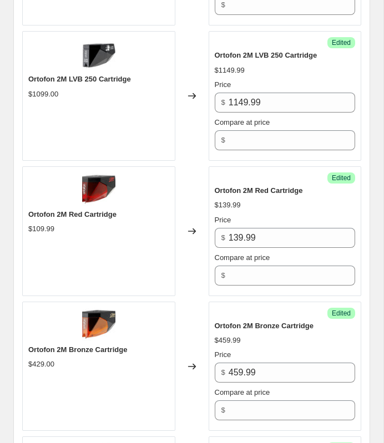
click at [285, 200] on div "$139.99" at bounding box center [285, 205] width 141 height 11
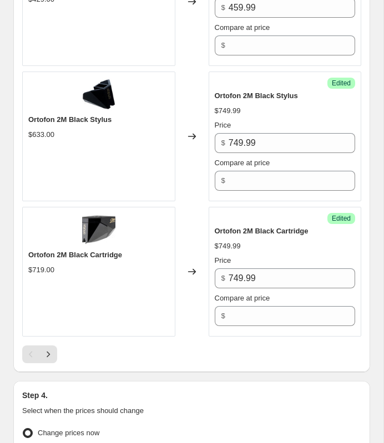
scroll to position [2897, 0]
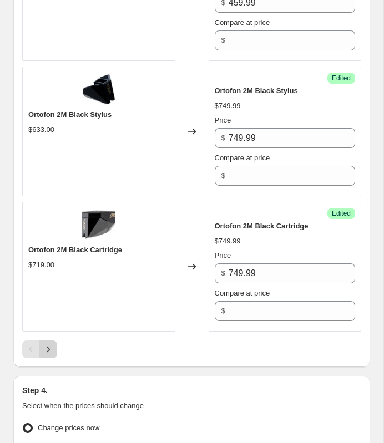
click at [53, 344] on icon "Next" at bounding box center [48, 349] width 11 height 11
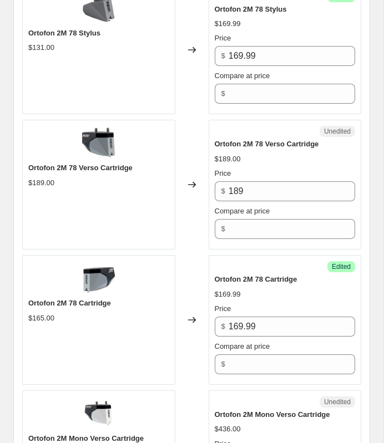
scroll to position [1605, 0]
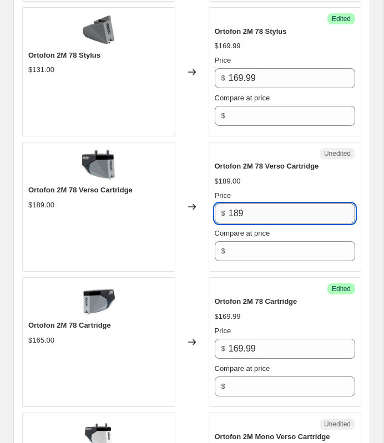
click at [262, 207] on input "189" at bounding box center [292, 214] width 126 height 20
type input "1"
type input "199.99"
click at [212, 165] on div "Unedited Ortofon 2M 78 Verso Cartridge $189.00 Price $ 199.99 Compare at price $" at bounding box center [285, 207] width 153 height 130
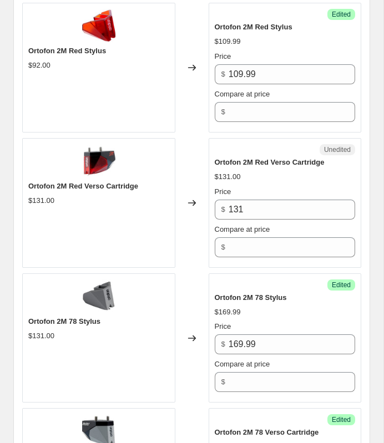
scroll to position [1331, 0]
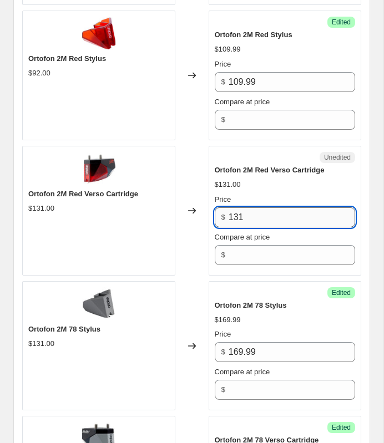
click at [256, 222] on input "131" at bounding box center [292, 217] width 126 height 20
type input "1"
type input "139.99"
click at [230, 156] on div "Unedited" at bounding box center [285, 157] width 141 height 11
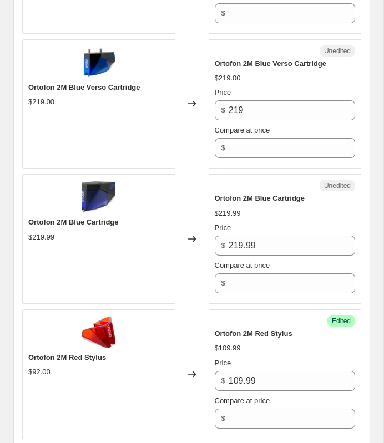
scroll to position [1030, 0]
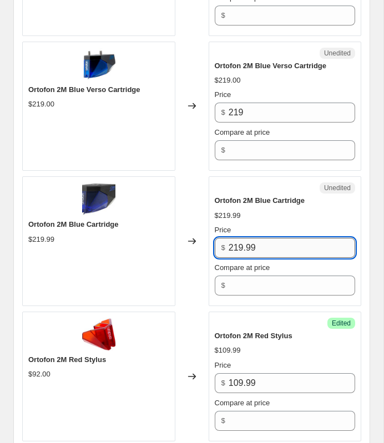
click at [270, 249] on input "219.99" at bounding box center [292, 248] width 126 height 20
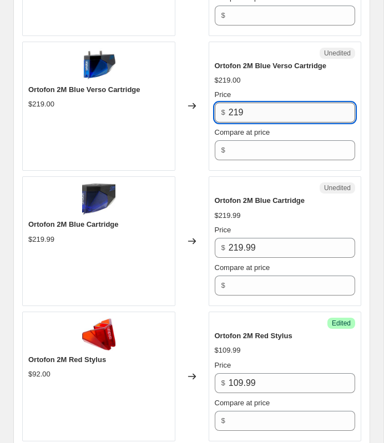
click at [261, 113] on input "219" at bounding box center [292, 113] width 126 height 20
type input "229.99"
click at [248, 65] on span "Ortofon 2M Blue Verso Cartridge" at bounding box center [271, 66] width 112 height 8
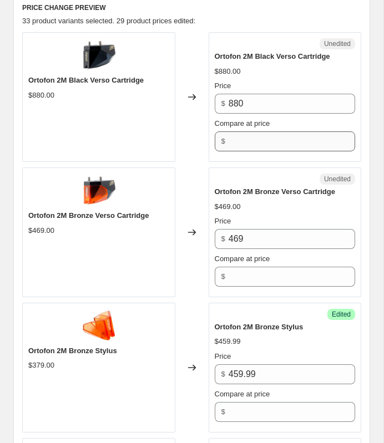
scroll to position [487, 0]
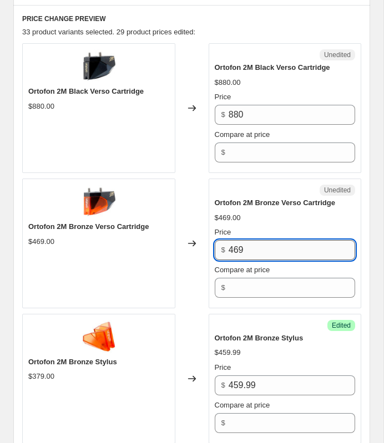
click at [266, 240] on input "469" at bounding box center [292, 250] width 126 height 20
click at [267, 250] on input "469" at bounding box center [292, 250] width 126 height 20
type input "4"
type input "489.99"
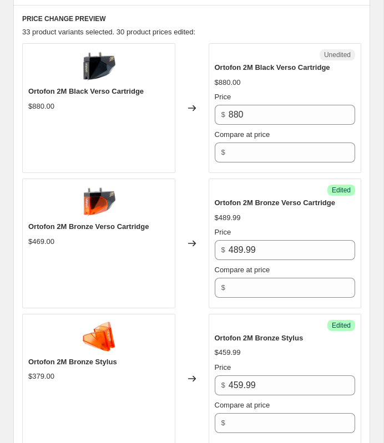
click at [242, 199] on span "Ortofon 2M Bronze Verso Cartridge" at bounding box center [275, 203] width 120 height 8
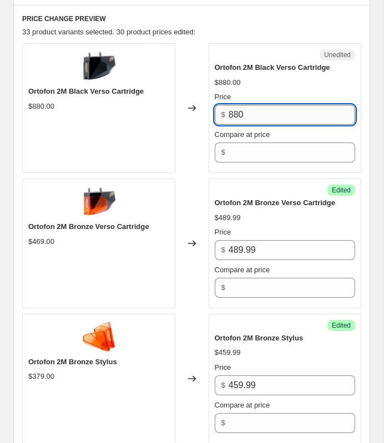
click at [255, 113] on input "880" at bounding box center [292, 115] width 126 height 20
type input "8"
type input "789.99"
click at [209, 53] on div "Unedited Ortofon 2M Black Verso Cartridge $880.00 Price $ 789.99 Compare at pri…" at bounding box center [285, 108] width 153 height 130
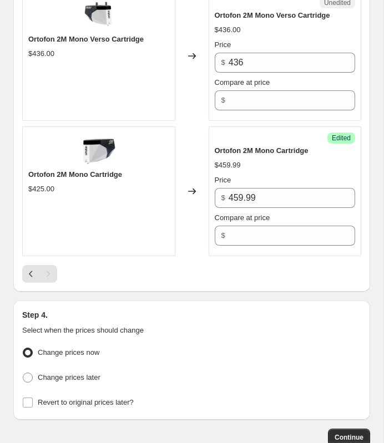
scroll to position [2092, 0]
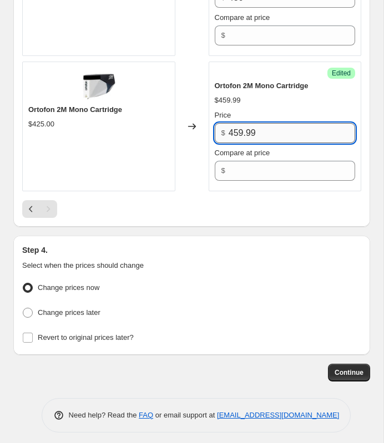
click at [274, 131] on input "459.99" at bounding box center [292, 133] width 126 height 20
type input "469.99"
click at [248, 200] on div at bounding box center [191, 209] width 339 height 18
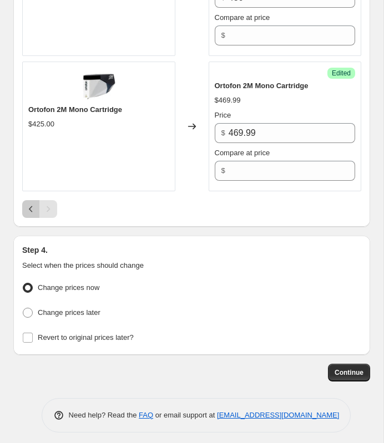
click at [31, 205] on icon "Previous" at bounding box center [31, 209] width 11 height 11
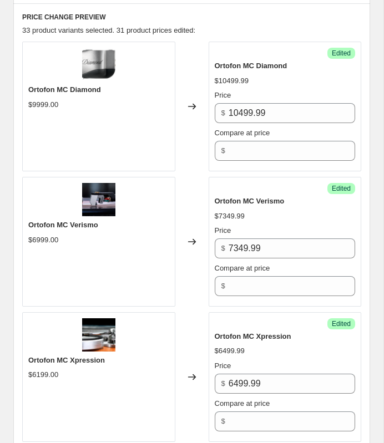
scroll to position [367, 0]
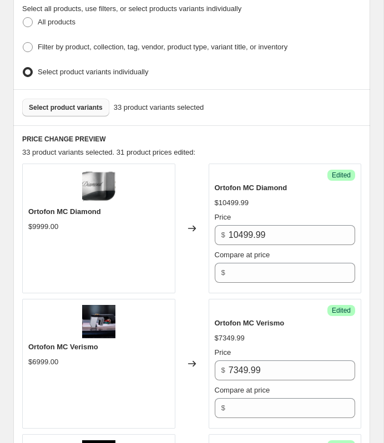
click at [92, 103] on span "Select product variants" at bounding box center [66, 107] width 74 height 9
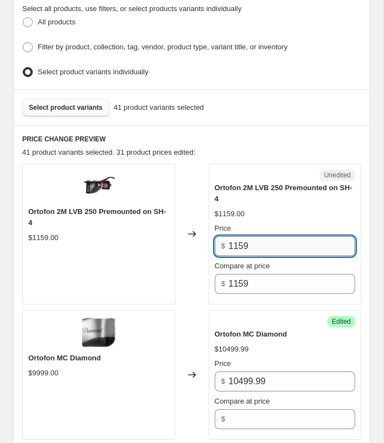
click at [301, 242] on input "1159" at bounding box center [292, 246] width 126 height 20
type input "115"
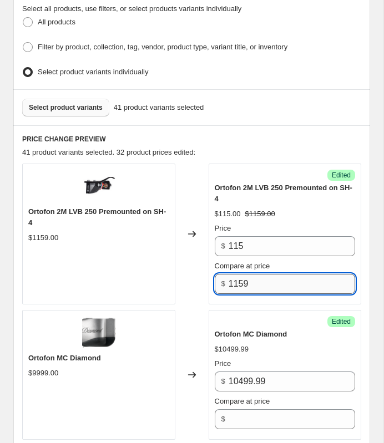
click at [277, 274] on input "1159" at bounding box center [292, 284] width 126 height 20
type input "1"
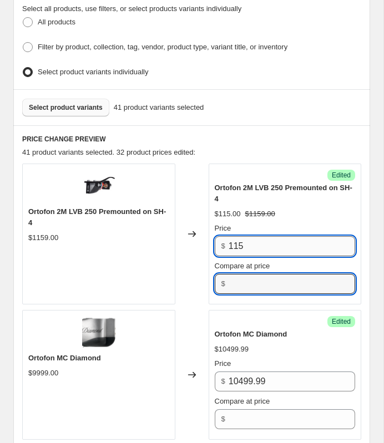
click at [277, 236] on input "115" at bounding box center [292, 246] width 126 height 20
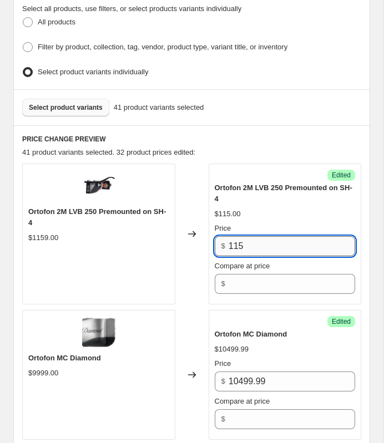
click at [273, 236] on input "115" at bounding box center [292, 246] width 126 height 20
click at [259, 240] on input "115" at bounding box center [292, 246] width 126 height 20
type input "1"
type input "1199.99"
click at [324, 209] on div "$115.00" at bounding box center [285, 214] width 141 height 11
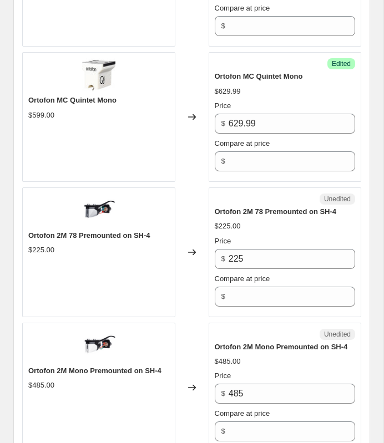
scroll to position [2532, 0]
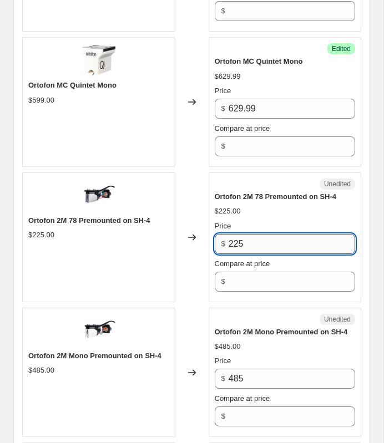
click at [264, 245] on input "225" at bounding box center [292, 244] width 126 height 20
type input "2"
type input "239.99"
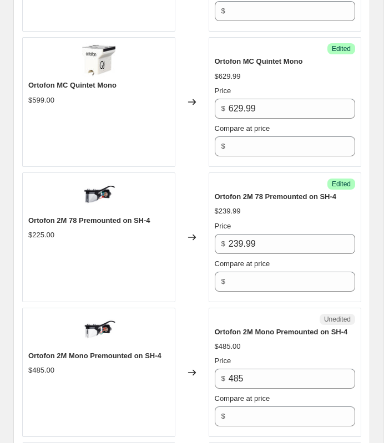
click at [287, 314] on div "Unedited" at bounding box center [285, 319] width 141 height 11
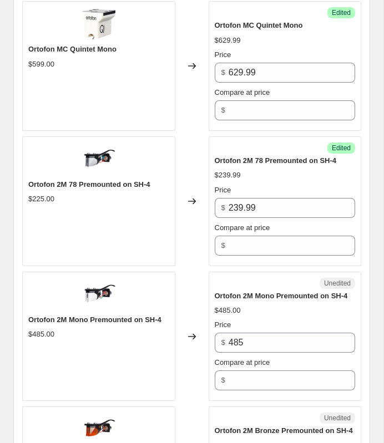
scroll to position [2608, 0]
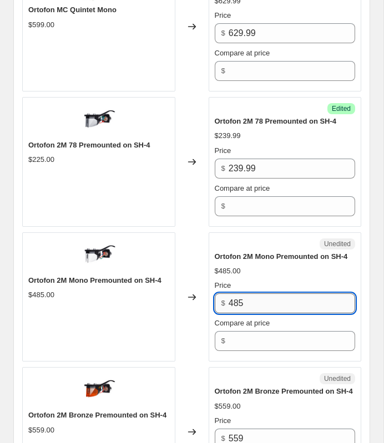
click at [272, 293] on input "485" at bounding box center [292, 303] width 126 height 20
click at [272, 299] on input "485" at bounding box center [292, 303] width 126 height 20
type input "4"
type input "489.99"
click at [299, 280] on div "Price" at bounding box center [285, 285] width 141 height 11
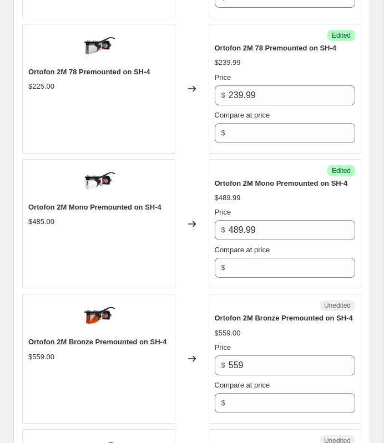
scroll to position [2711, 0]
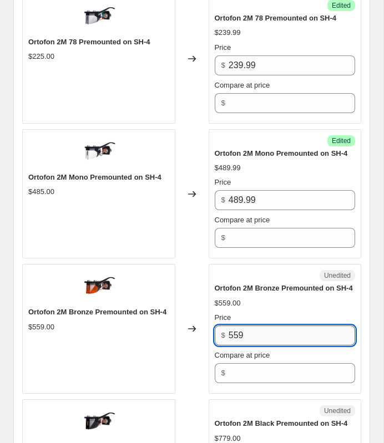
click at [281, 344] on input "559" at bounding box center [292, 336] width 126 height 20
type input "5"
type input "499.99"
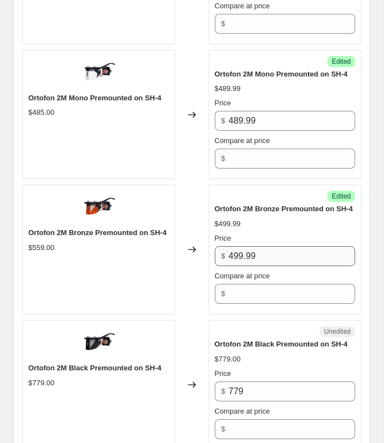
scroll to position [2881, 0]
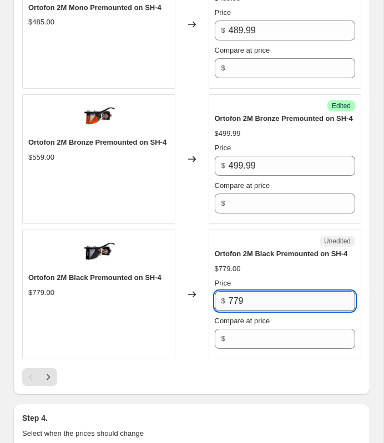
click at [268, 309] on input "779" at bounding box center [292, 301] width 126 height 20
type input "7"
type input "749.99"
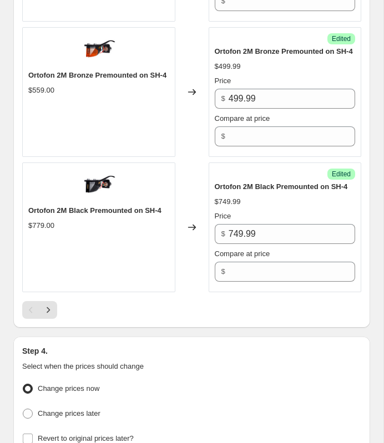
scroll to position [3060, 0]
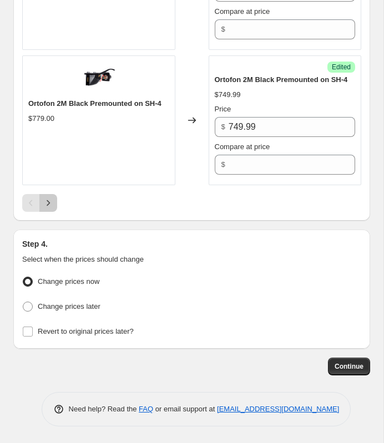
click at [53, 206] on icon "Next" at bounding box center [48, 202] width 11 height 11
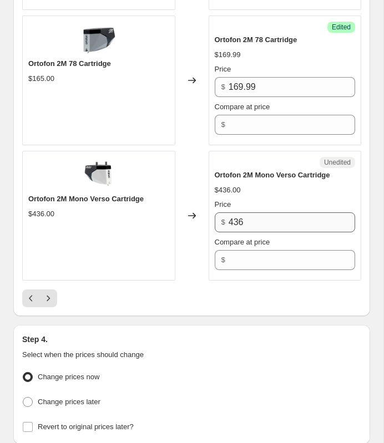
scroll to position [2963, 0]
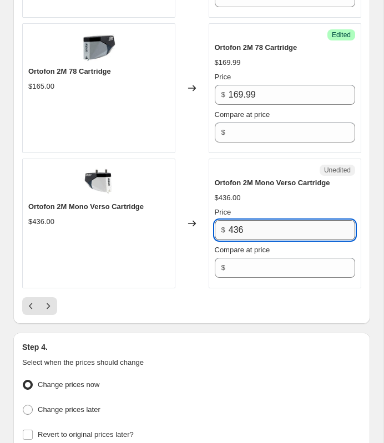
click at [311, 229] on input "436" at bounding box center [292, 230] width 126 height 20
click at [311, 229] on input "469.99" at bounding box center [292, 230] width 126 height 20
type input "469.99"
click at [295, 197] on div "$436.00" at bounding box center [285, 197] width 141 height 11
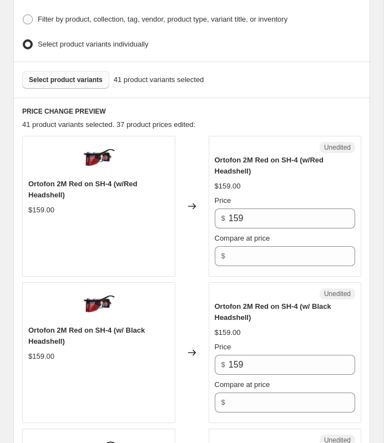
scroll to position [391, 0]
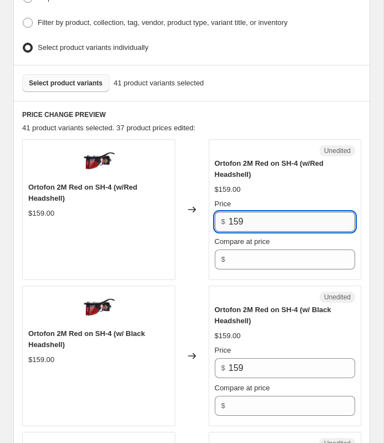
click at [283, 215] on input "159" at bounding box center [292, 222] width 126 height 20
click at [266, 220] on input "169.99" at bounding box center [292, 222] width 126 height 20
type input "169.99"
click at [277, 313] on div "Ortofon 2M Red on SH-4 (w/ Black Headshell)" at bounding box center [285, 315] width 141 height 22
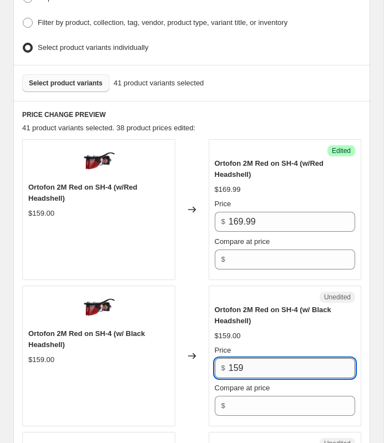
click at [271, 367] on input "159" at bounding box center [292, 368] width 126 height 20
type input "169.99"
click at [224, 333] on div "$159.00" at bounding box center [228, 336] width 26 height 11
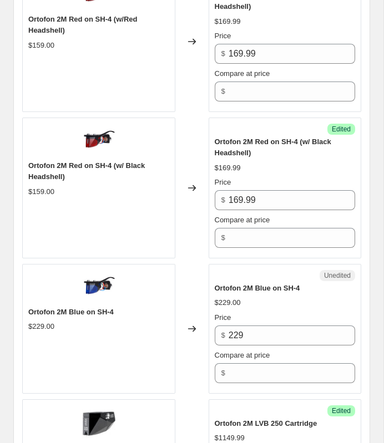
scroll to position [565, 0]
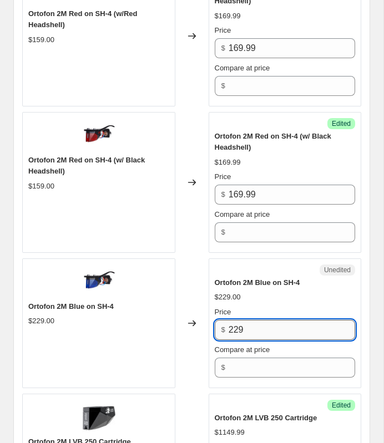
click at [286, 329] on input "229" at bounding box center [292, 330] width 126 height 20
type input "2"
type input "269.99"
click at [206, 328] on div "Changed to" at bounding box center [191, 323] width 33 height 130
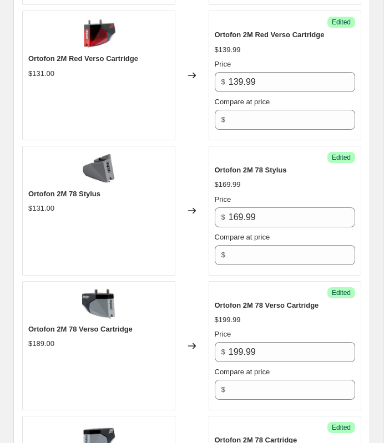
scroll to position [3060, 0]
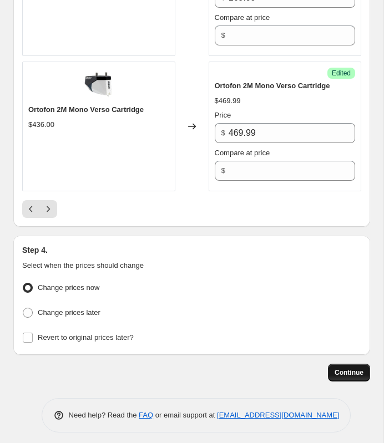
click at [344, 368] on span "Continue" at bounding box center [348, 372] width 29 height 9
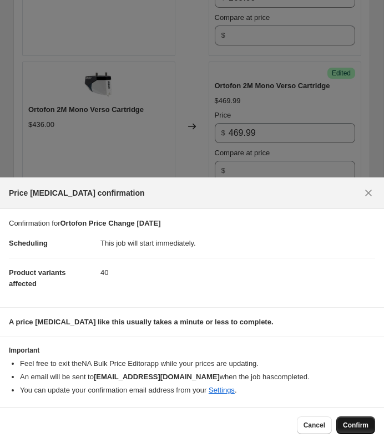
click at [352, 426] on span "Confirm" at bounding box center [356, 425] width 26 height 9
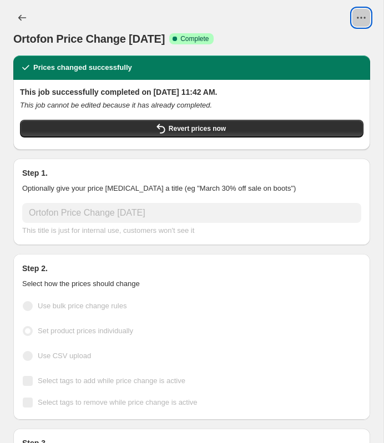
click at [362, 18] on icon "View actions for Ortofon Price Change Aug 15th" at bounding box center [361, 17] width 11 height 11
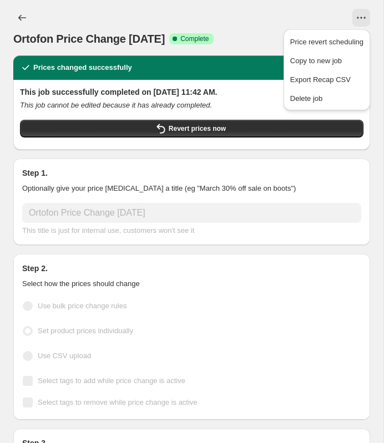
click at [316, 17] on div at bounding box center [210, 18] width 319 height 18
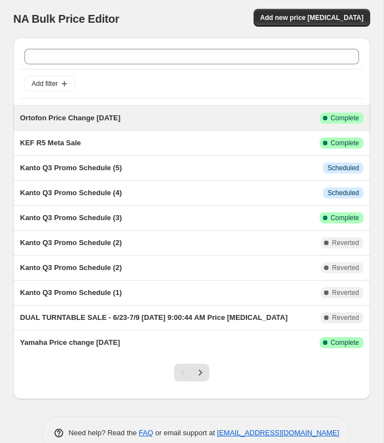
click at [83, 117] on span "Ortofon Price Change [DATE]" at bounding box center [70, 118] width 100 height 8
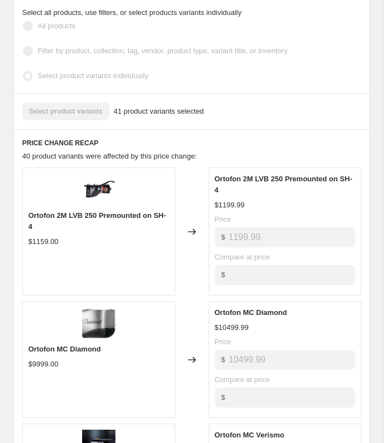
scroll to position [407, 0]
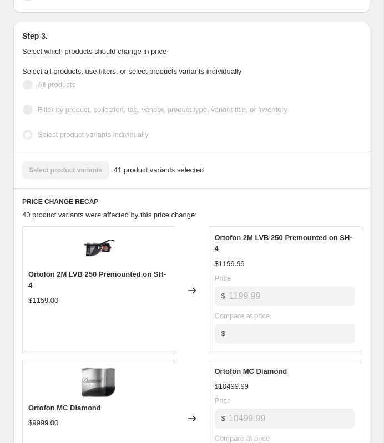
click at [77, 154] on div "Select product variants 41 product variants selected" at bounding box center [191, 170] width 357 height 36
click at [77, 161] on div "Select product variants 41 product variants selected" at bounding box center [191, 170] width 339 height 18
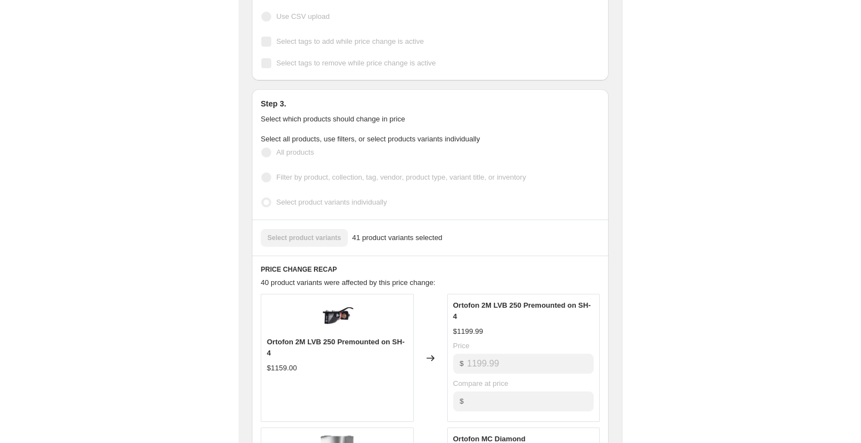
scroll to position [0, 0]
